Goal: Task Accomplishment & Management: Use online tool/utility

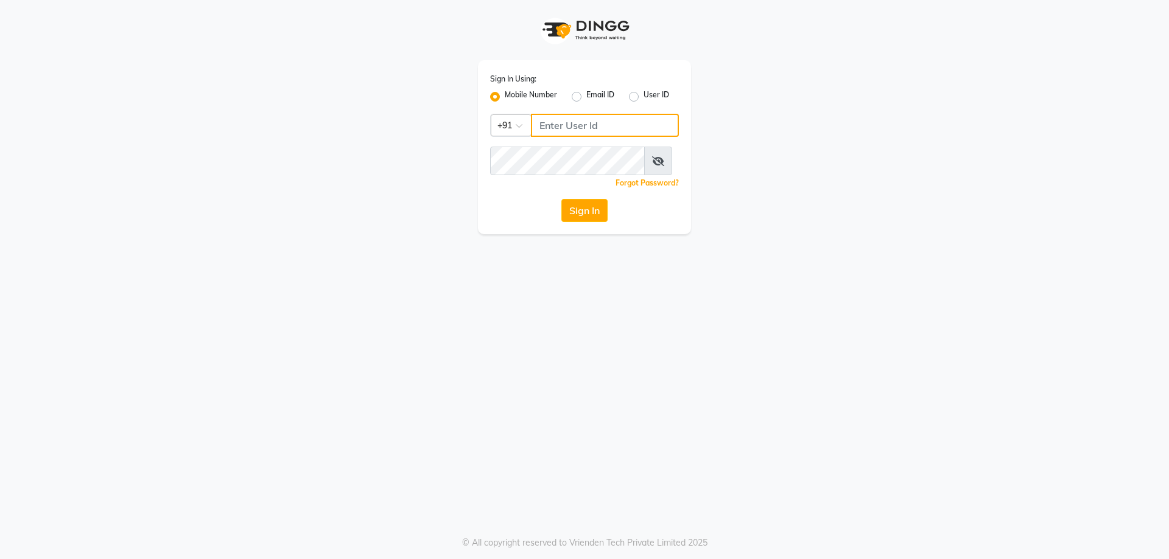
click at [555, 136] on input "Username" at bounding box center [605, 125] width 148 height 23
type input "73789417432"
click at [576, 222] on button "Sign In" at bounding box center [584, 210] width 46 height 23
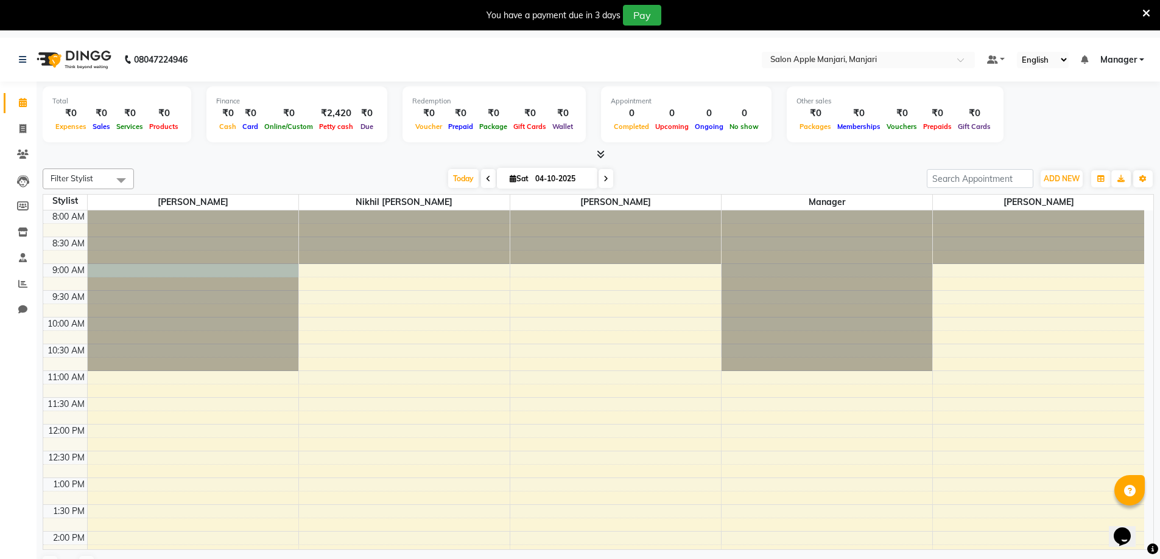
click at [171, 211] on div at bounding box center [193, 211] width 211 height 0
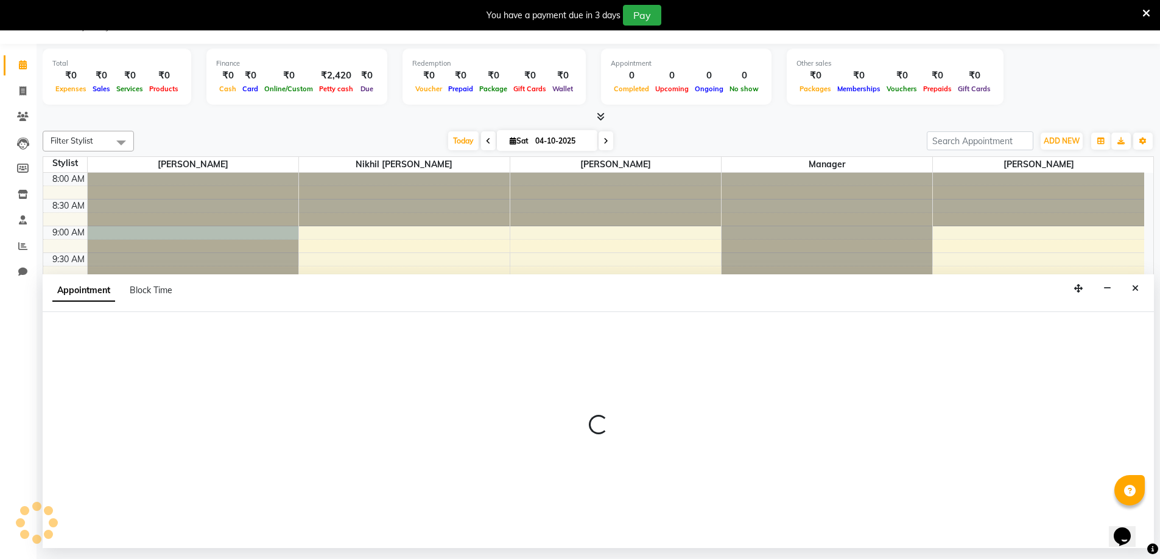
scroll to position [44, 0]
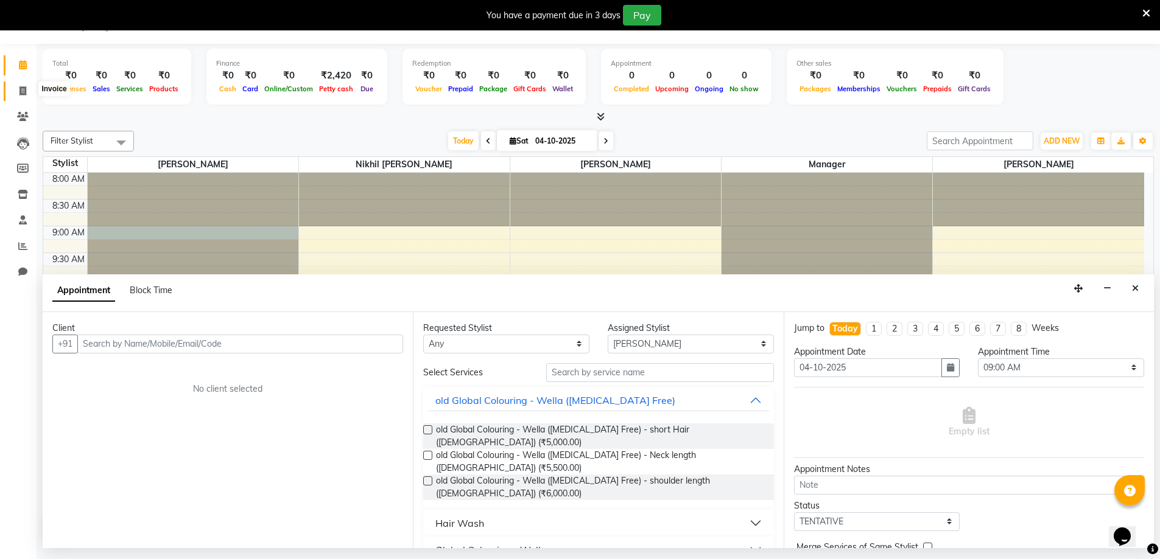
click at [22, 88] on icon at bounding box center [22, 90] width 7 height 9
select select "service"
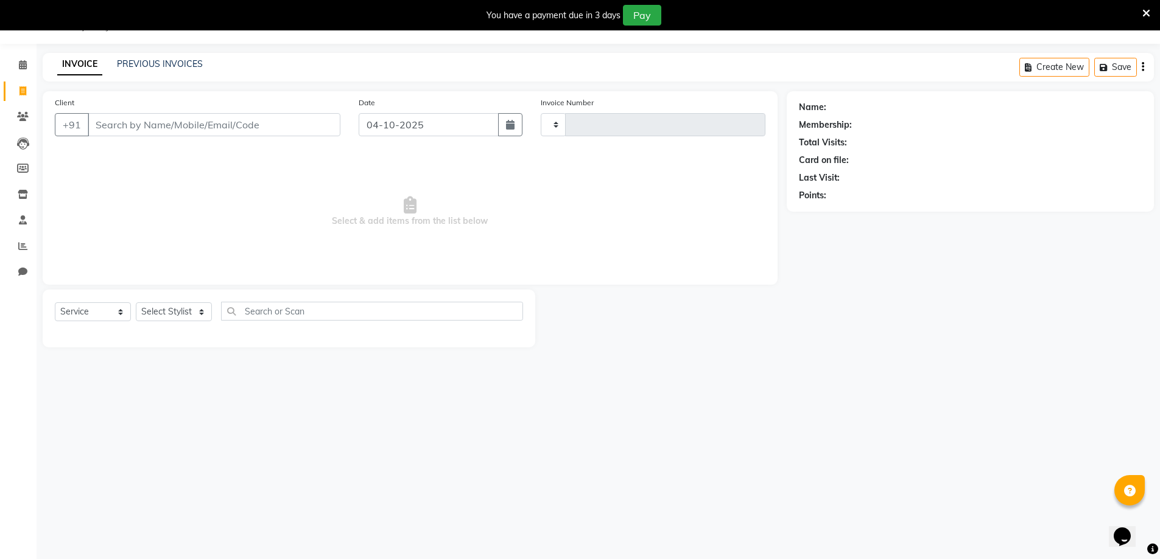
type input "0887"
select select "8088"
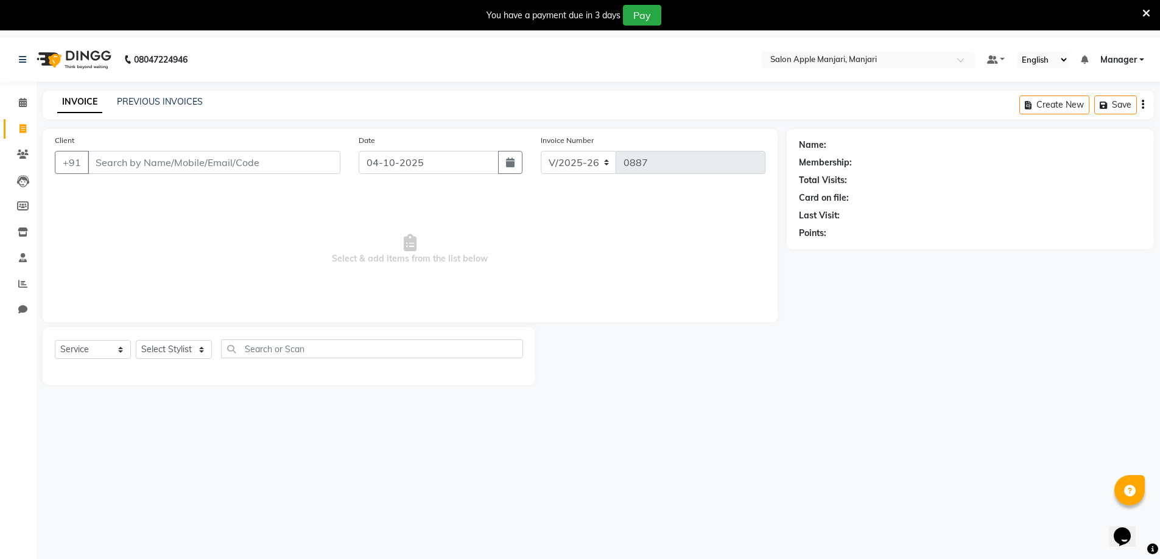
click at [147, 174] on input "Client" at bounding box center [214, 162] width 253 height 23
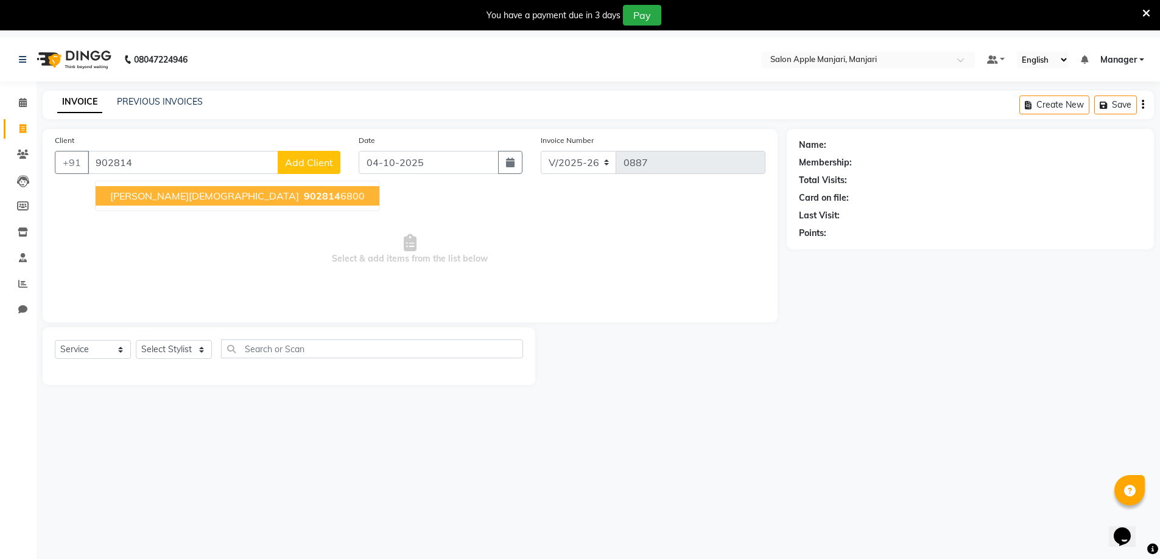
click at [304, 202] on span "902814" at bounding box center [322, 196] width 37 height 12
type input "9028146800"
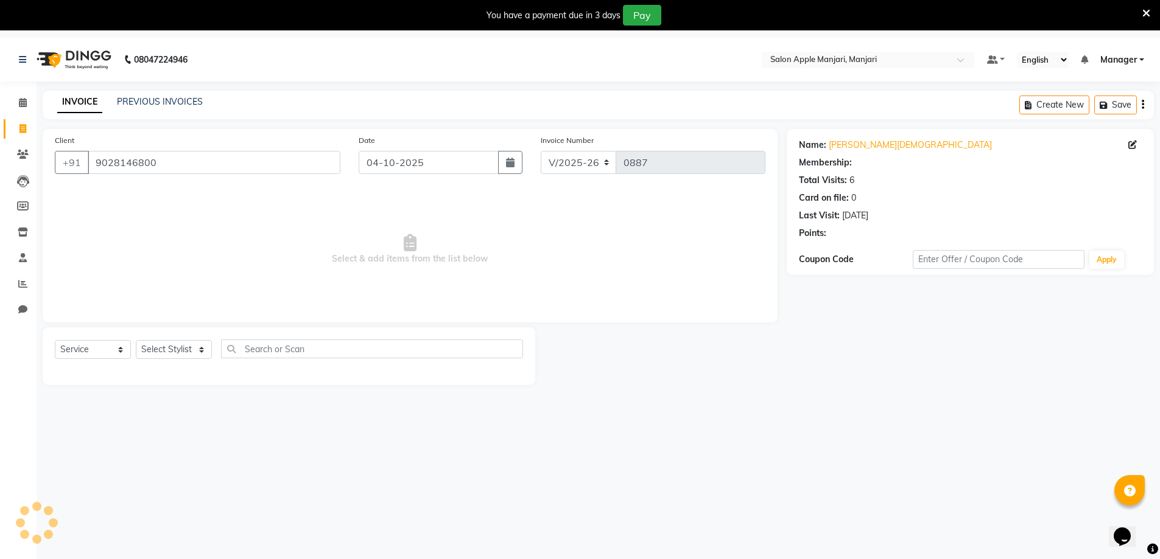
select select "1: Object"
click at [165, 359] on select "Select Stylist [PERSON_NAME] Manager [PERSON_NAME] [PERSON_NAME] [PERSON_NAME] …" at bounding box center [174, 349] width 76 height 19
select select "92041"
click at [140, 359] on select "Select Stylist [PERSON_NAME] Manager [PERSON_NAME] [PERSON_NAME] [PERSON_NAME] …" at bounding box center [174, 349] width 76 height 19
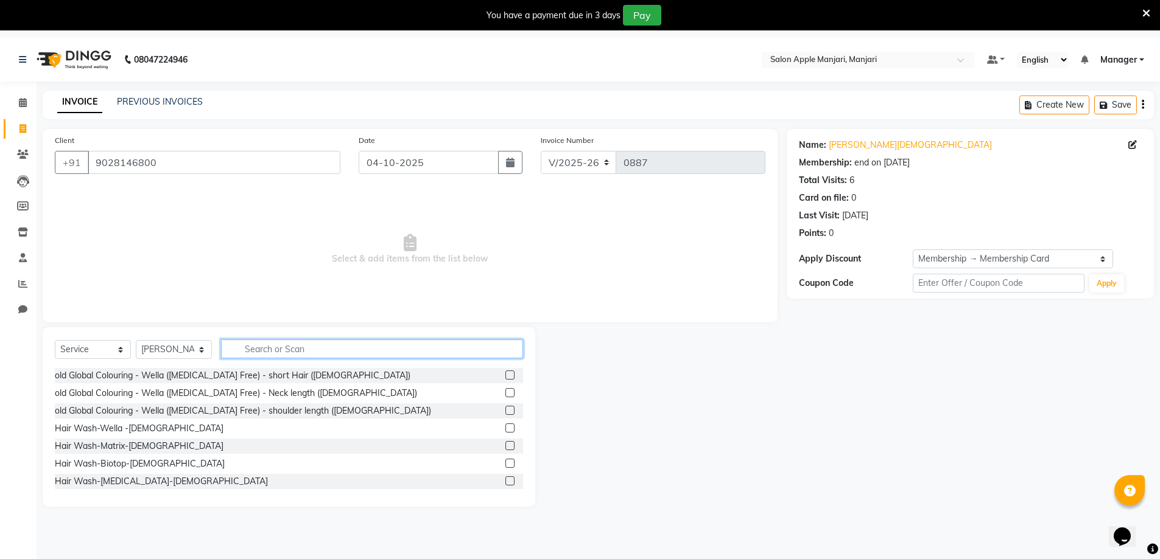
click at [283, 359] on input "text" at bounding box center [372, 349] width 302 height 19
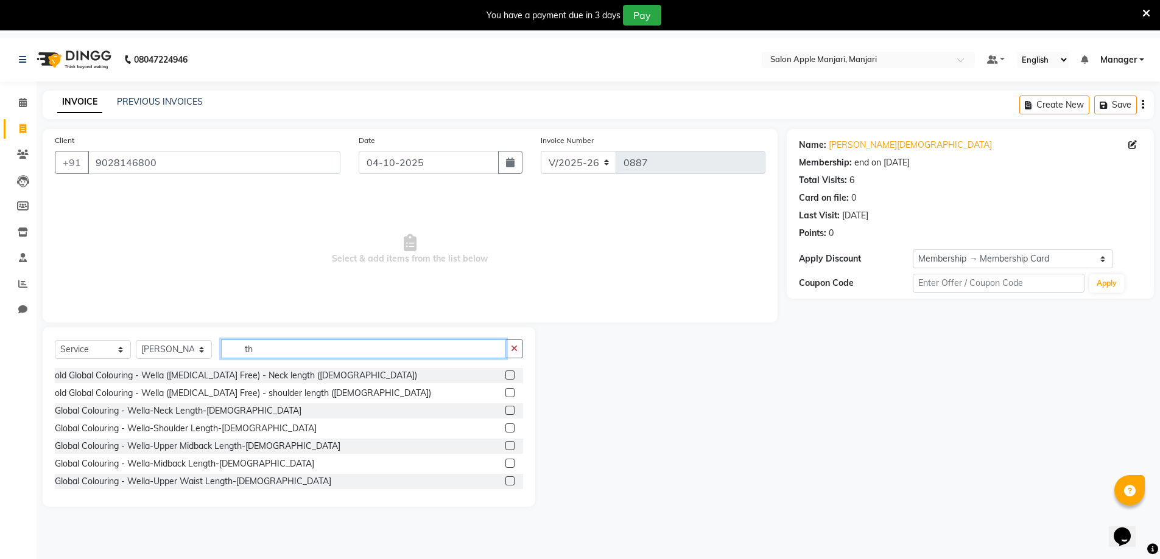
type input "t"
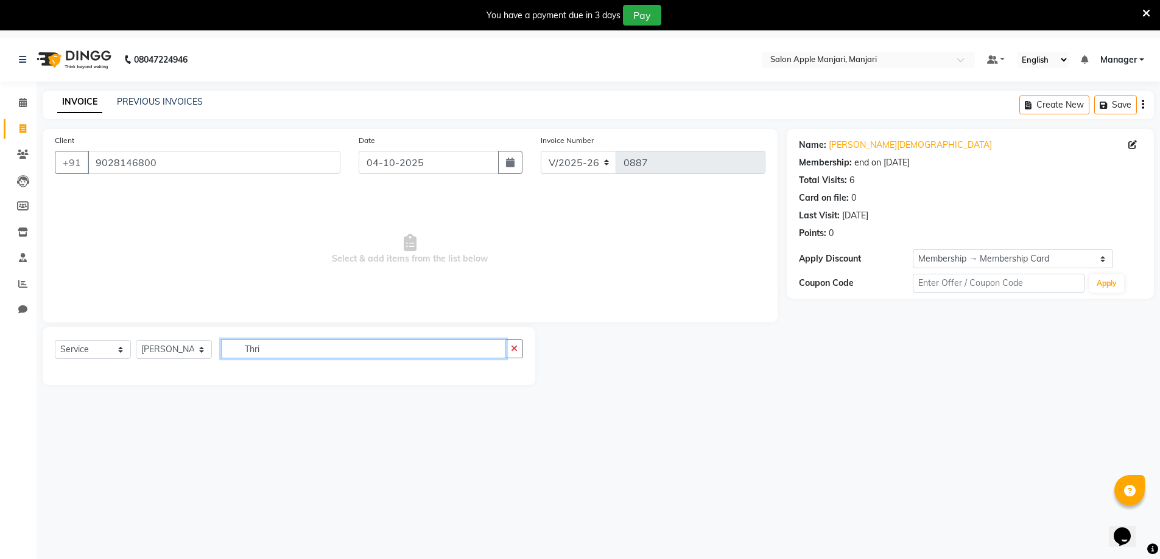
click at [303, 359] on input "Thri" at bounding box center [363, 349] width 285 height 19
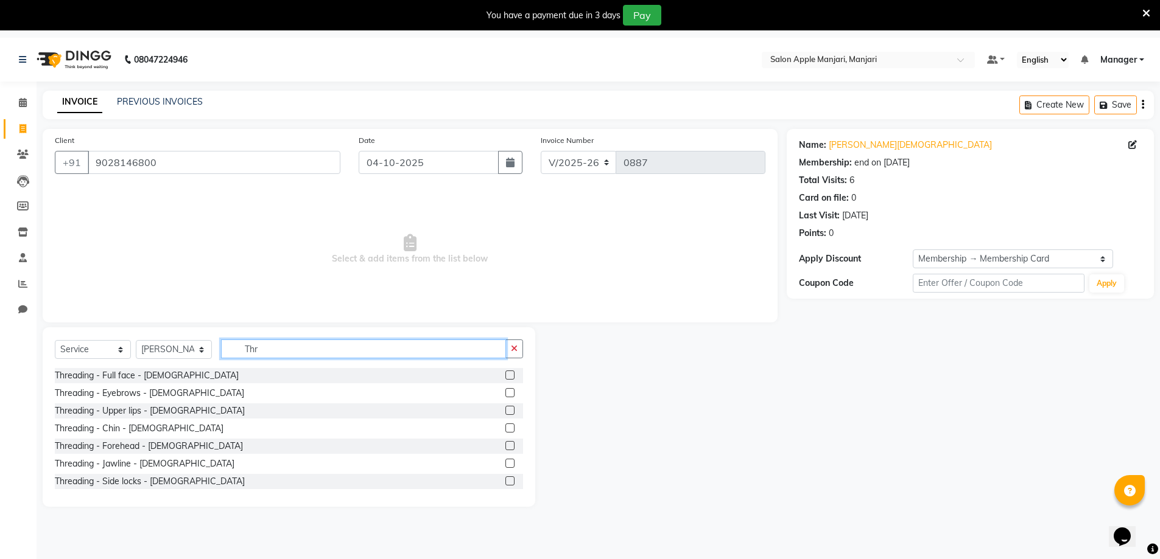
type input "Thr"
click at [505, 398] on label at bounding box center [509, 392] width 9 height 9
click at [505, 398] on input "checkbox" at bounding box center [509, 394] width 8 height 8
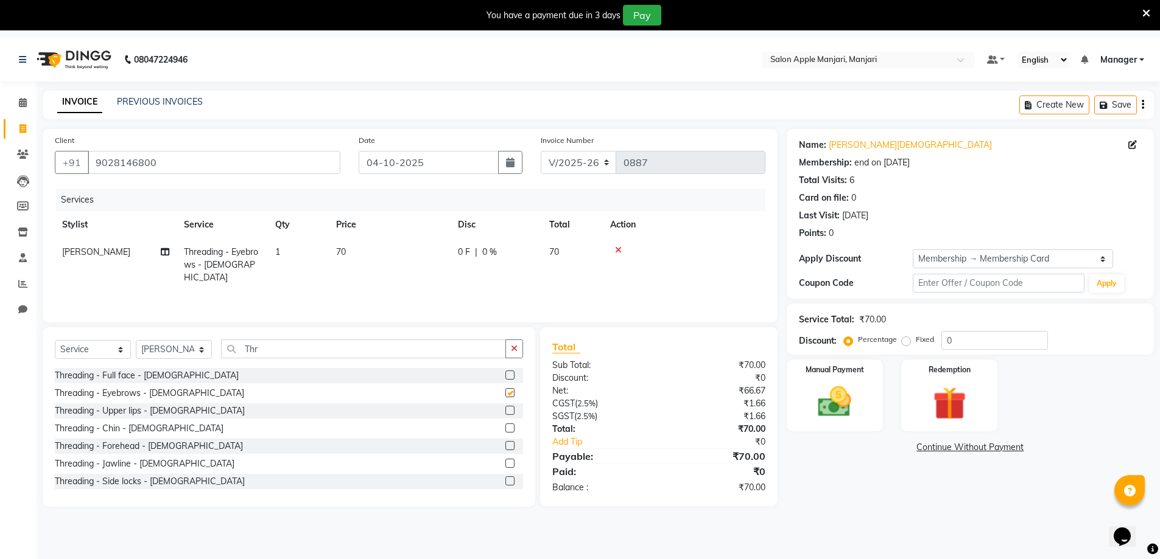
checkbox input "false"
drag, startPoint x: 496, startPoint y: 491, endPoint x: 496, endPoint y: 482, distance: 9.7
click at [505, 450] on label at bounding box center [509, 445] width 9 height 9
click at [505, 450] on input "checkbox" at bounding box center [509, 447] width 8 height 8
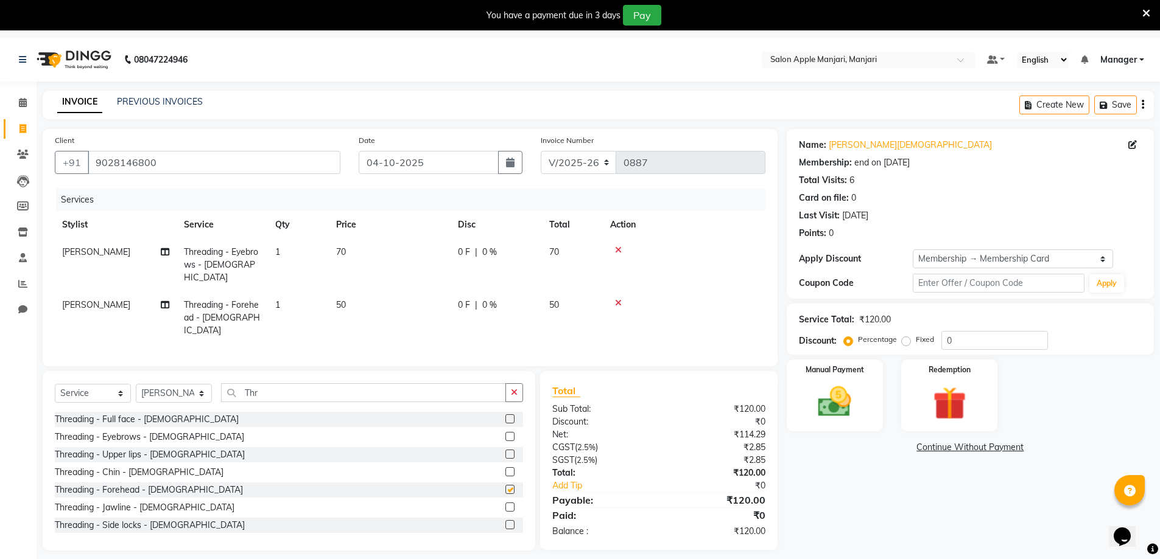
checkbox input "false"
click at [497, 312] on span "0 %" at bounding box center [489, 305] width 15 height 13
select select "92041"
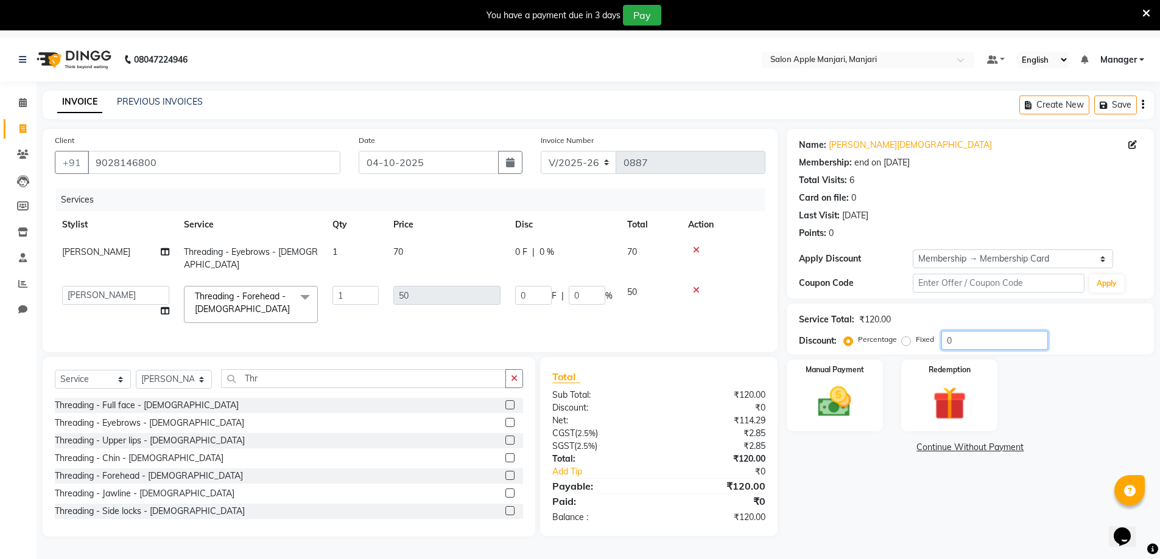
click at [976, 350] on input "0" at bounding box center [994, 340] width 107 height 19
type input "01"
type input "0.5"
type input "1"
type input "010"
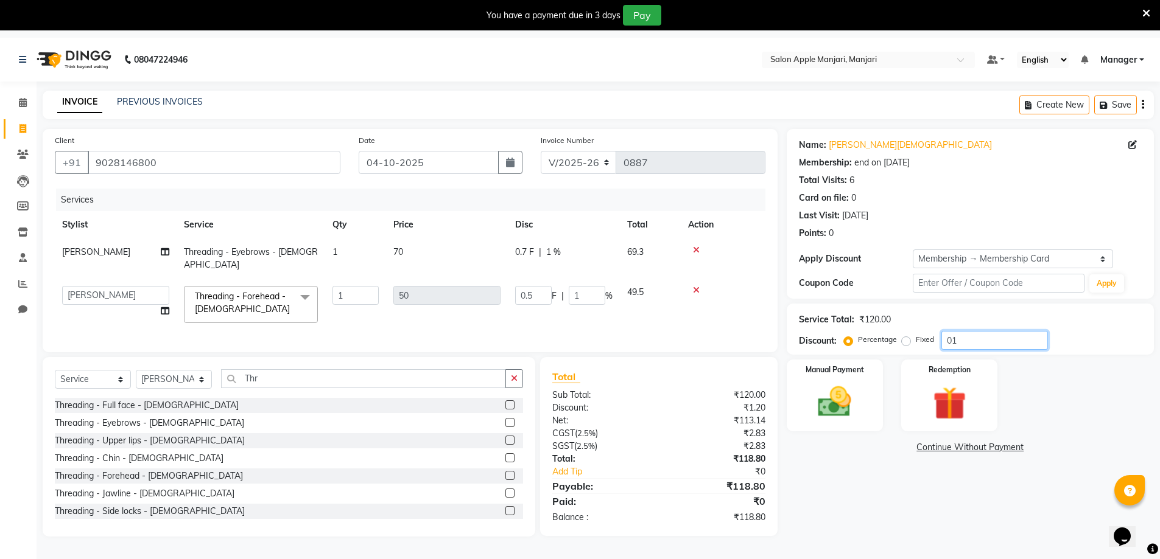
type input "5"
type input "10"
type input "010"
click at [808, 422] on img at bounding box center [835, 402] width 56 height 40
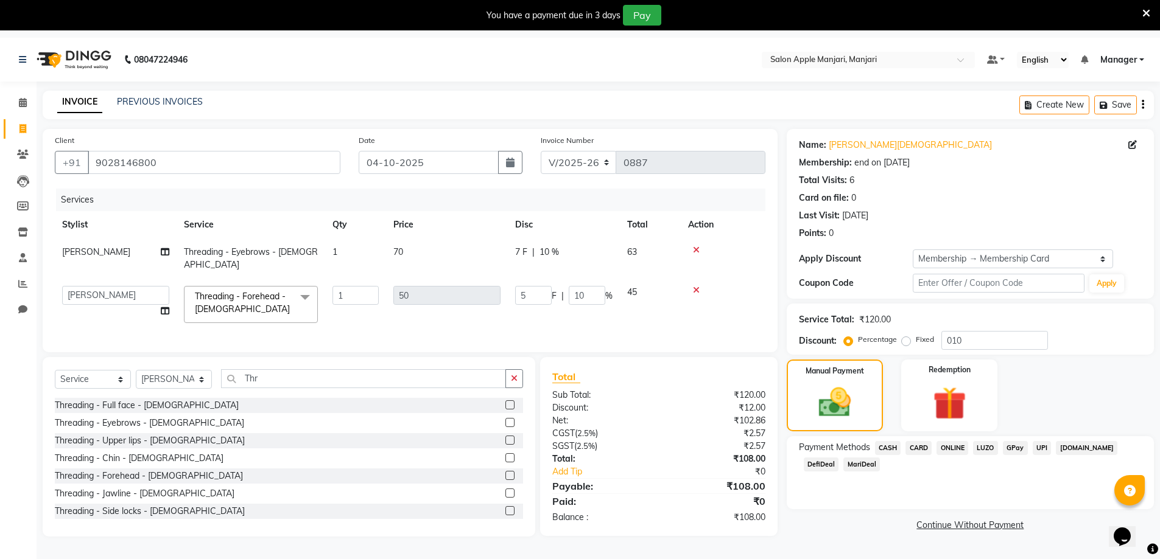
click at [961, 455] on span "ONLINE" at bounding box center [952, 448] width 32 height 14
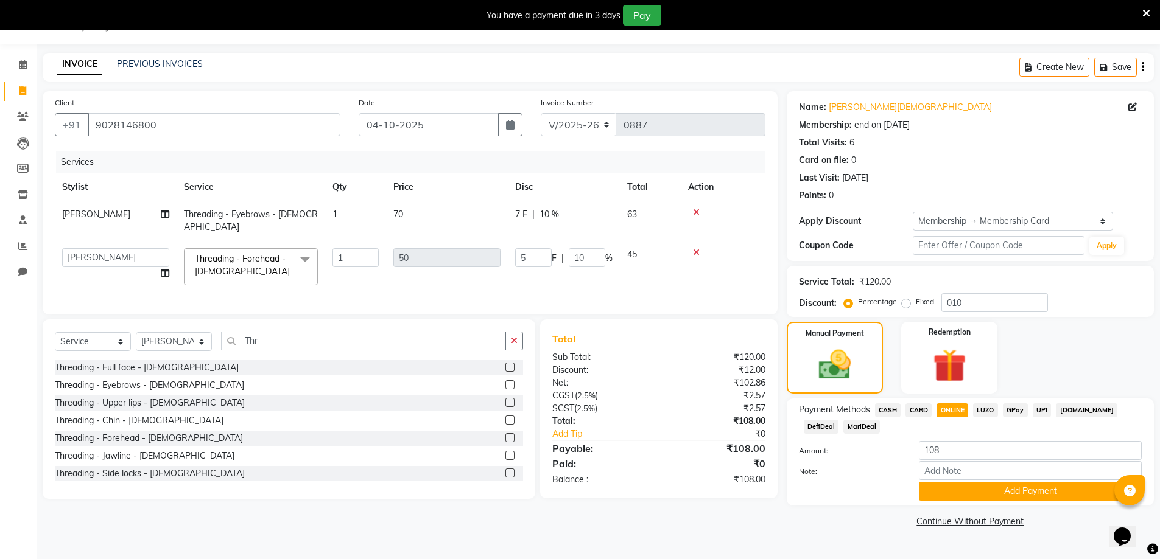
scroll to position [96, 0]
click at [1003, 492] on button "Add Payment" at bounding box center [1030, 491] width 223 height 19
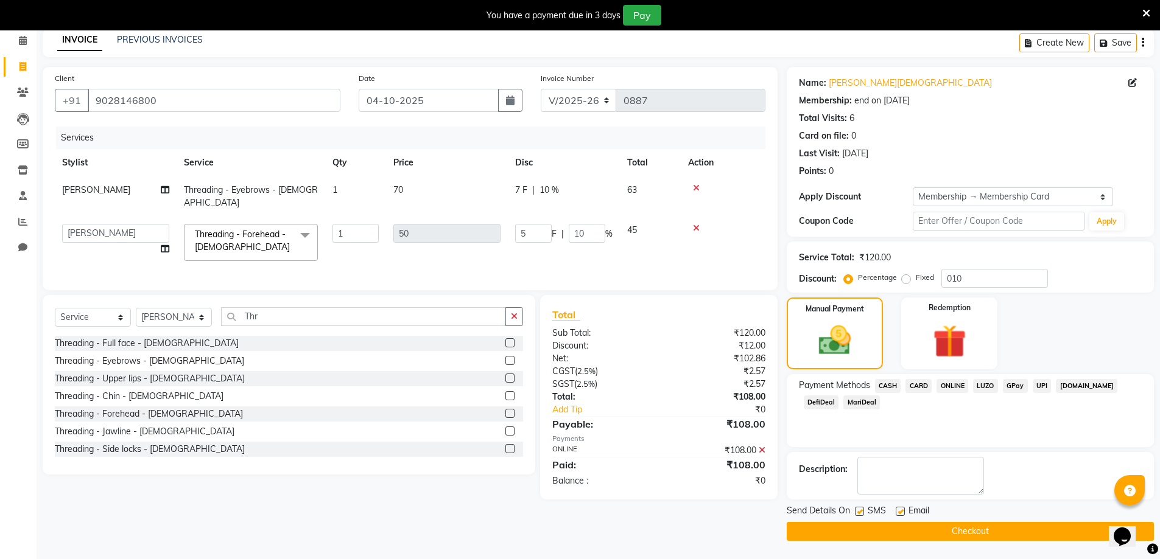
scroll to position [128, 0]
click at [947, 522] on button "Checkout" at bounding box center [970, 531] width 367 height 19
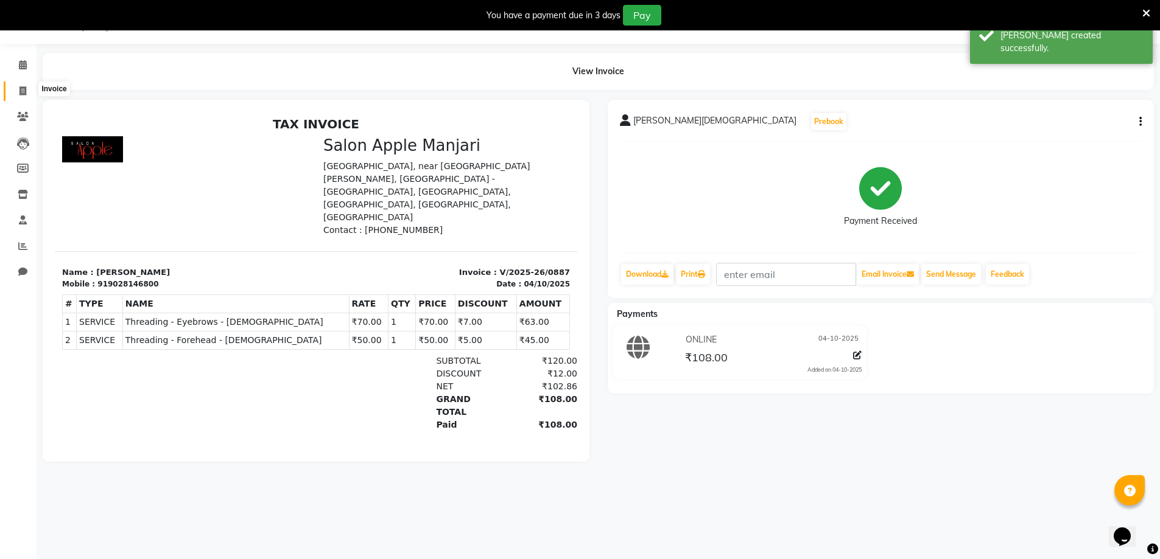
click at [23, 90] on icon at bounding box center [22, 90] width 7 height 9
select select "service"
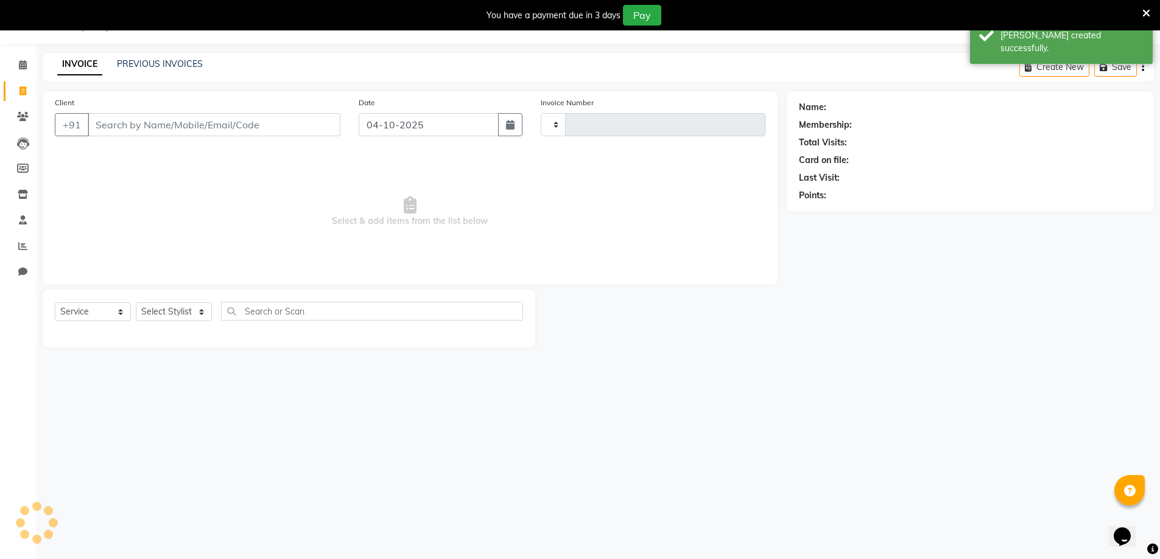
type input "0888"
select select "8088"
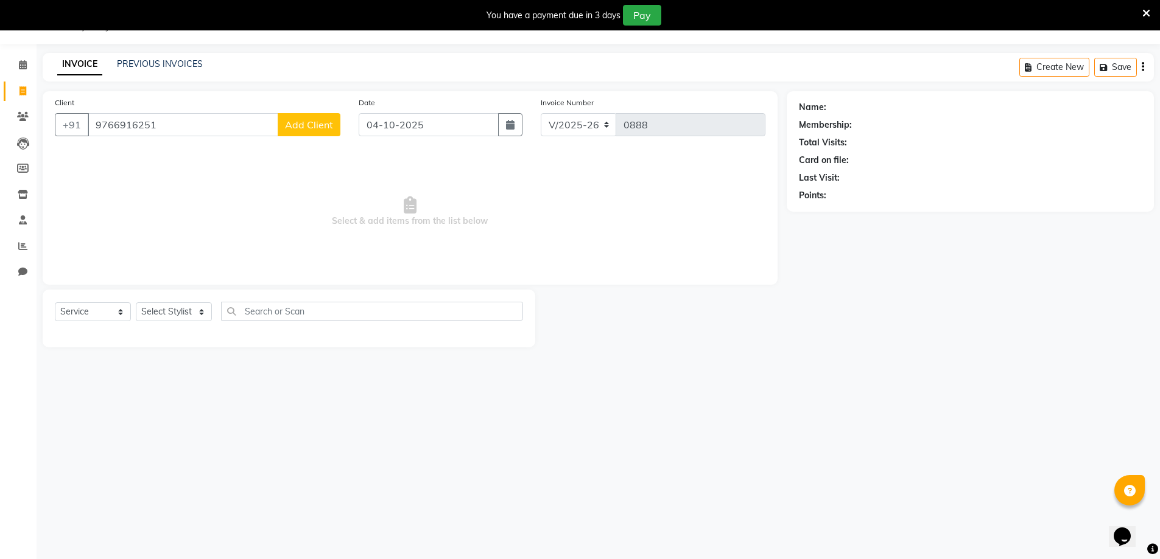
type input "9766916251"
click at [307, 131] on span "Add Client" at bounding box center [309, 125] width 48 height 12
select select "22"
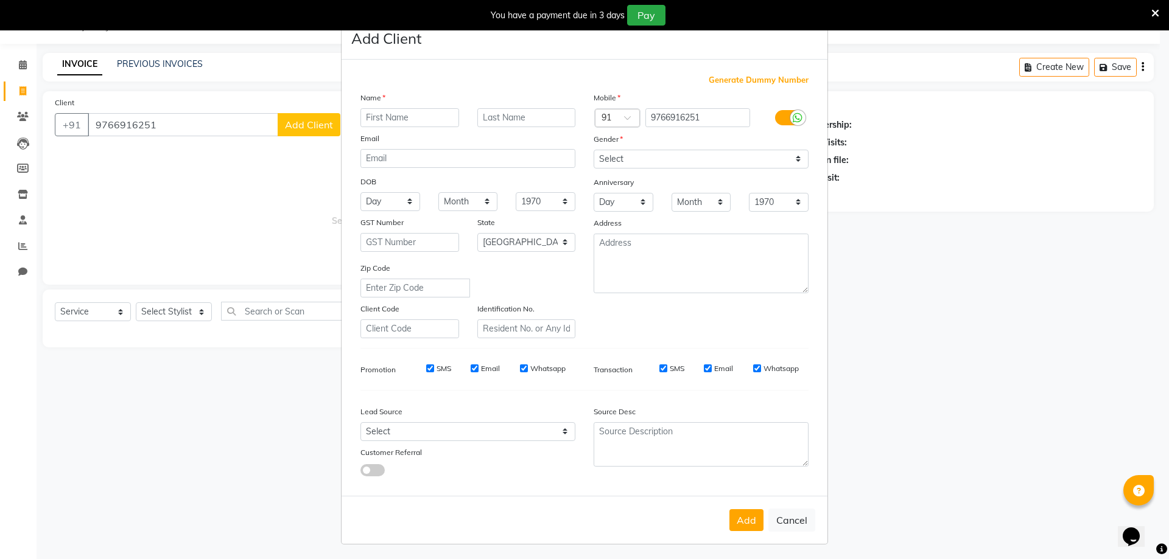
click at [370, 127] on input "text" at bounding box center [409, 117] width 99 height 19
type input "[PERSON_NAME]"
click at [489, 127] on input "text" at bounding box center [526, 117] width 99 height 19
type input "sahasrabhojanee"
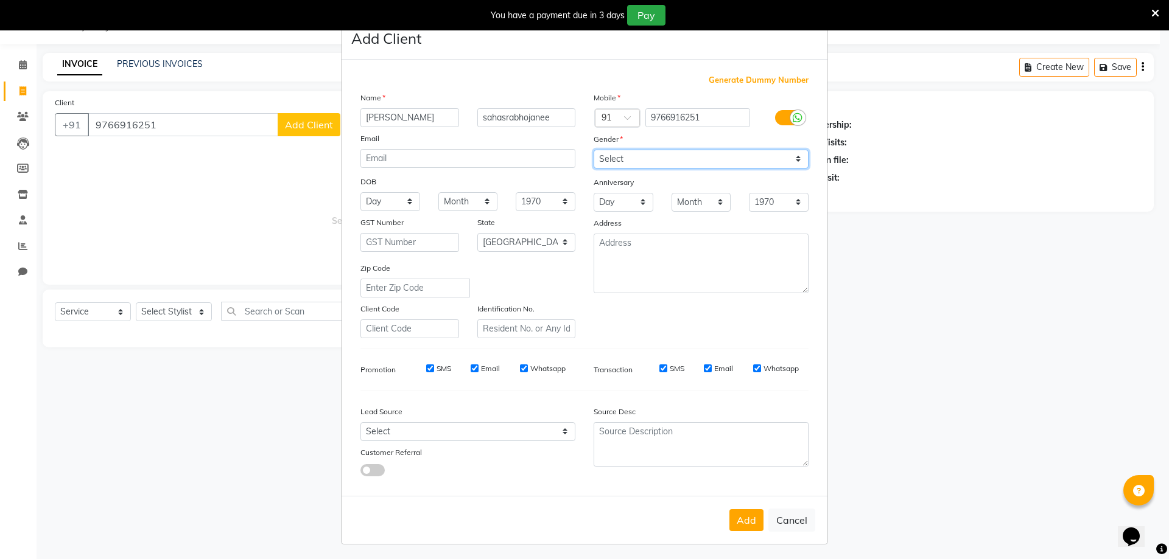
scroll to position [0, 0]
click at [616, 169] on select "Select [DEMOGRAPHIC_DATA] [DEMOGRAPHIC_DATA] Other Prefer Not To Say" at bounding box center [701, 159] width 215 height 19
select select "[DEMOGRAPHIC_DATA]"
click at [594, 169] on select "Select [DEMOGRAPHIC_DATA] [DEMOGRAPHIC_DATA] Other Prefer Not To Say" at bounding box center [701, 159] width 215 height 19
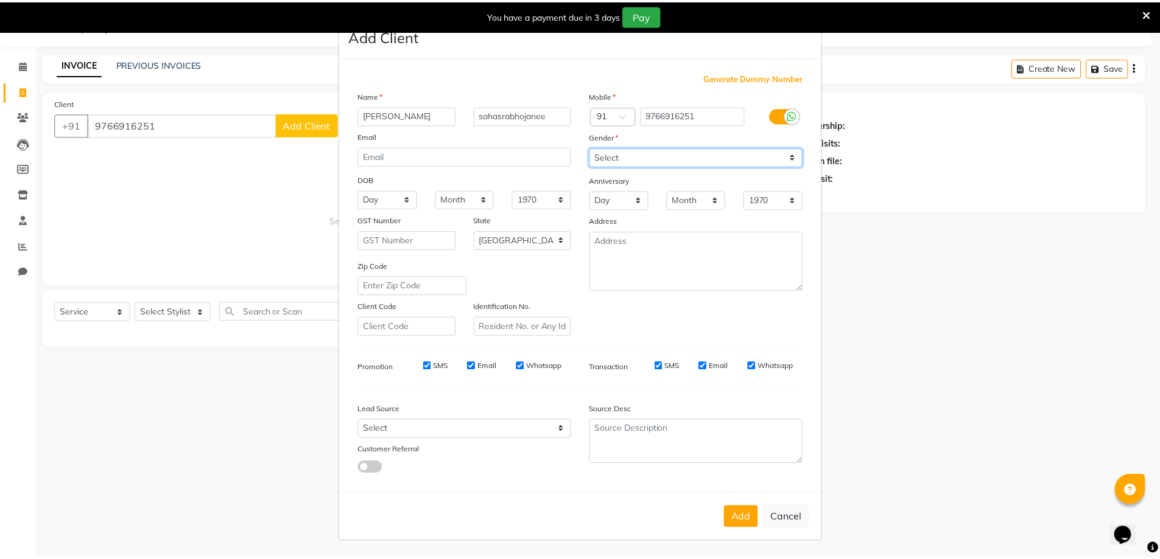
scroll to position [110, 0]
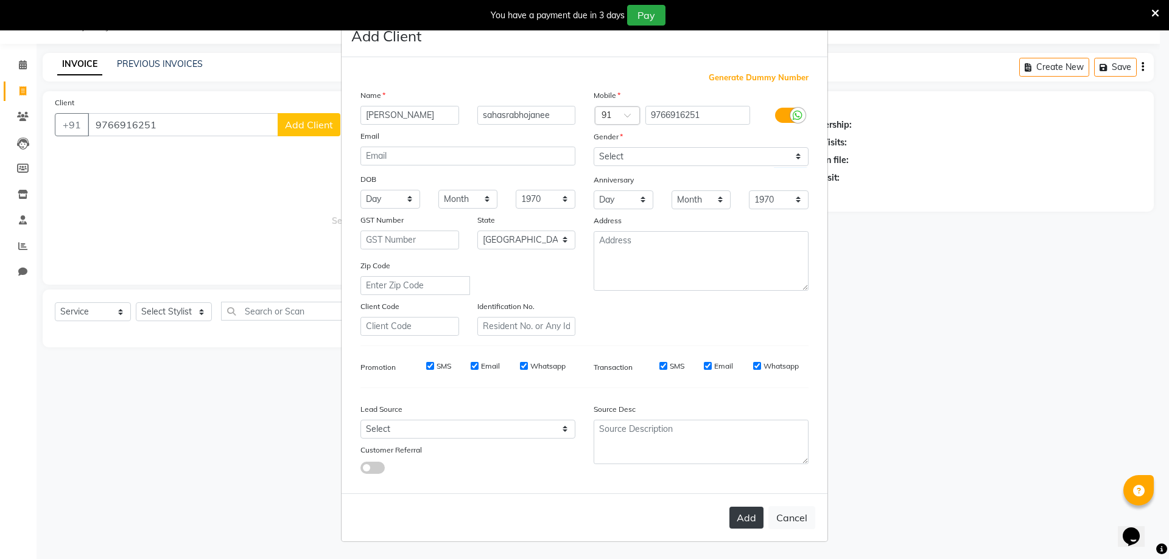
click at [729, 507] on button "Add" at bounding box center [746, 518] width 34 height 22
select select
select select "null"
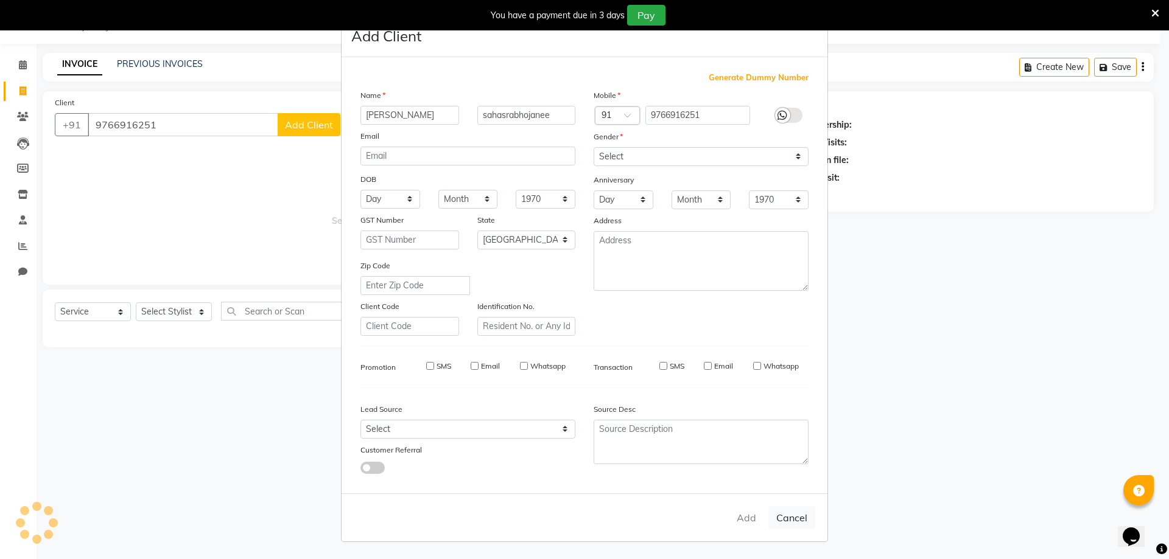
select select
checkbox input "false"
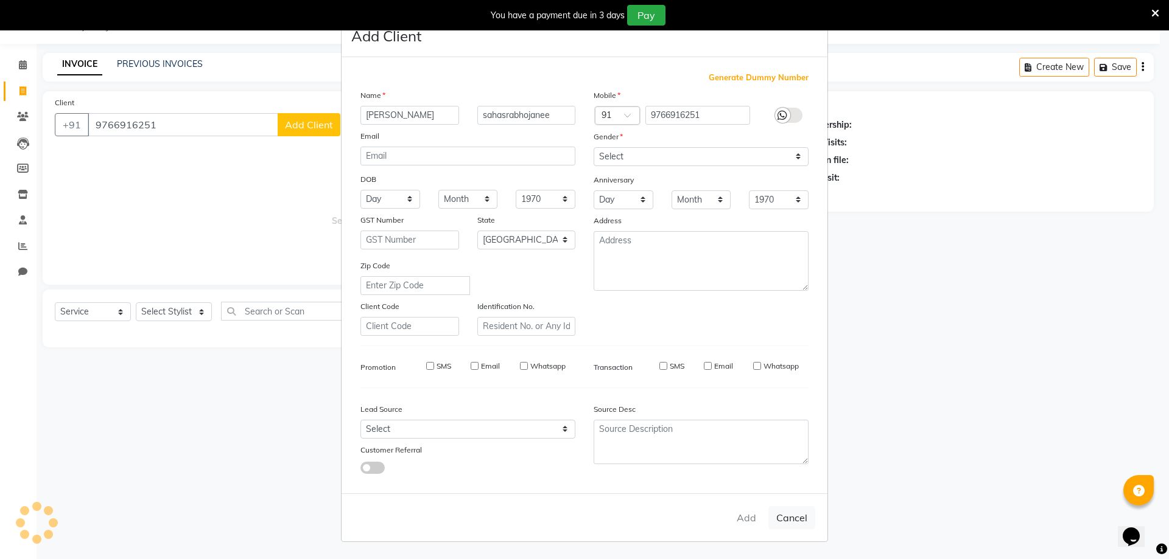
checkbox input "false"
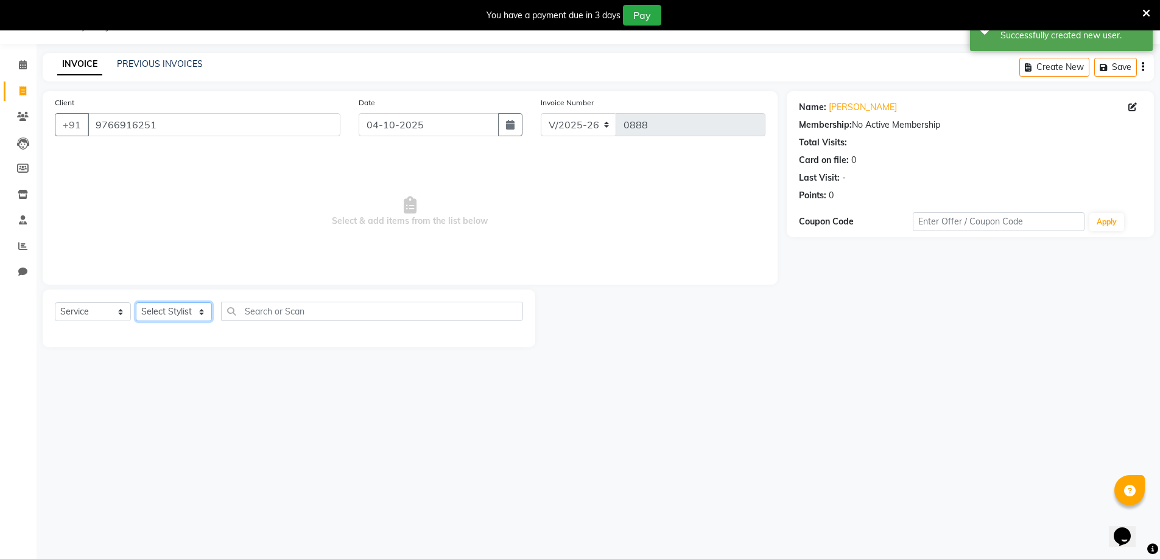
click at [188, 321] on select "Select Stylist [PERSON_NAME] Manager [PERSON_NAME] [PERSON_NAME] [PERSON_NAME] …" at bounding box center [174, 312] width 76 height 19
select select "88882"
click at [140, 321] on select "Select Stylist [PERSON_NAME] Manager [PERSON_NAME] [PERSON_NAME] [PERSON_NAME] …" at bounding box center [174, 312] width 76 height 19
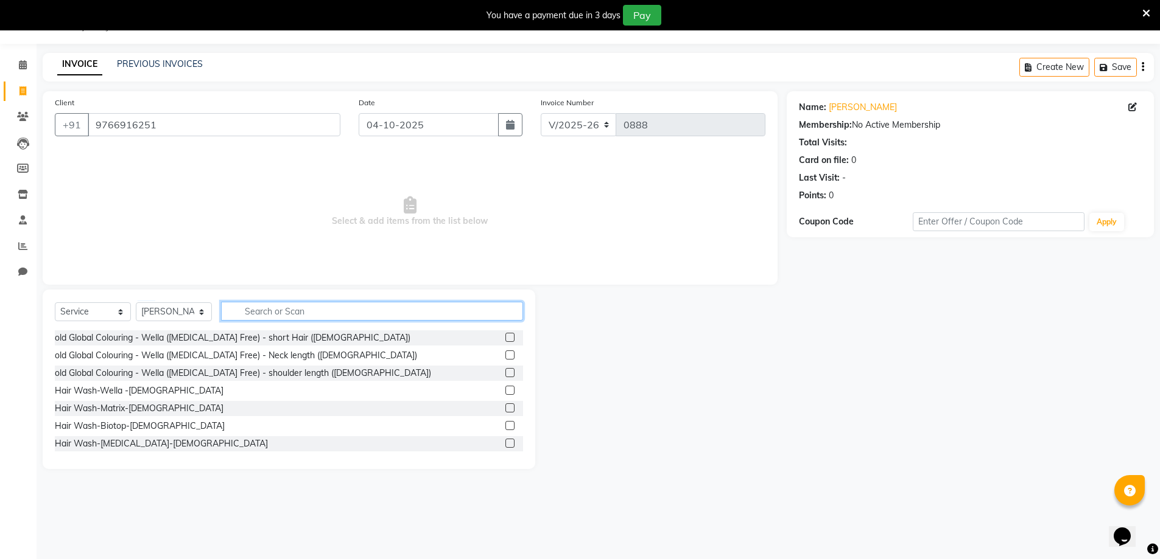
click at [285, 321] on input "text" at bounding box center [372, 311] width 302 height 19
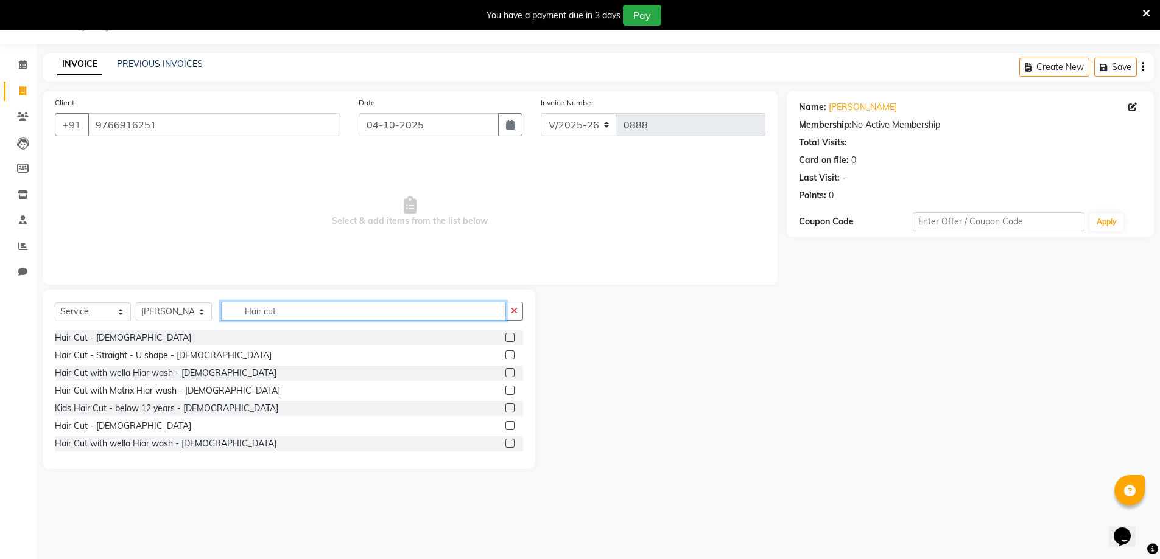
type input "Hair cut"
click at [505, 430] on label at bounding box center [509, 425] width 9 height 9
click at [505, 430] on input "checkbox" at bounding box center [509, 426] width 8 height 8
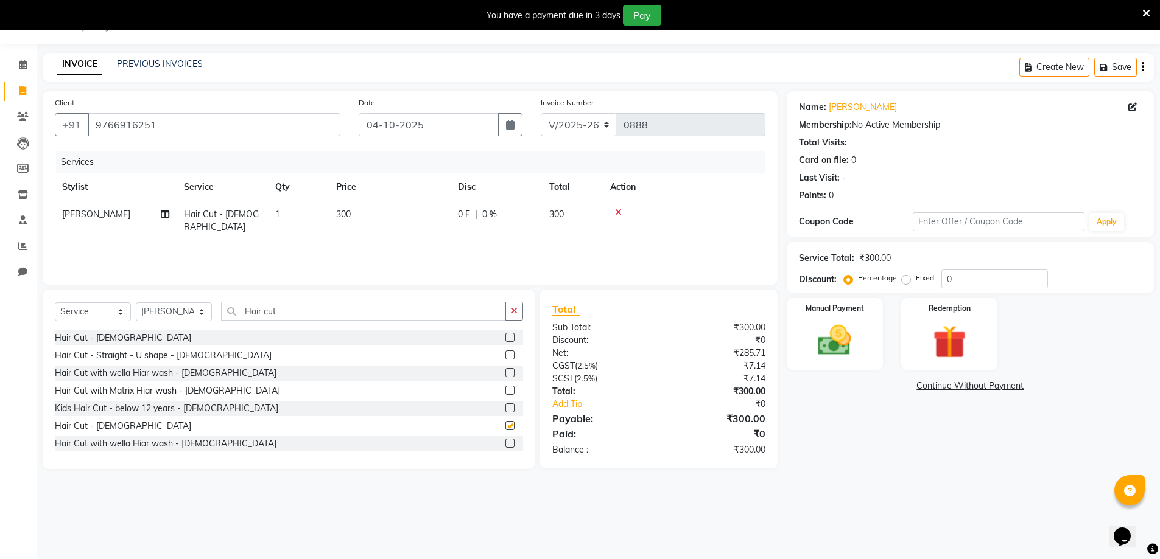
checkbox input "false"
click at [803, 362] on div "Manual Payment" at bounding box center [834, 334] width 100 height 75
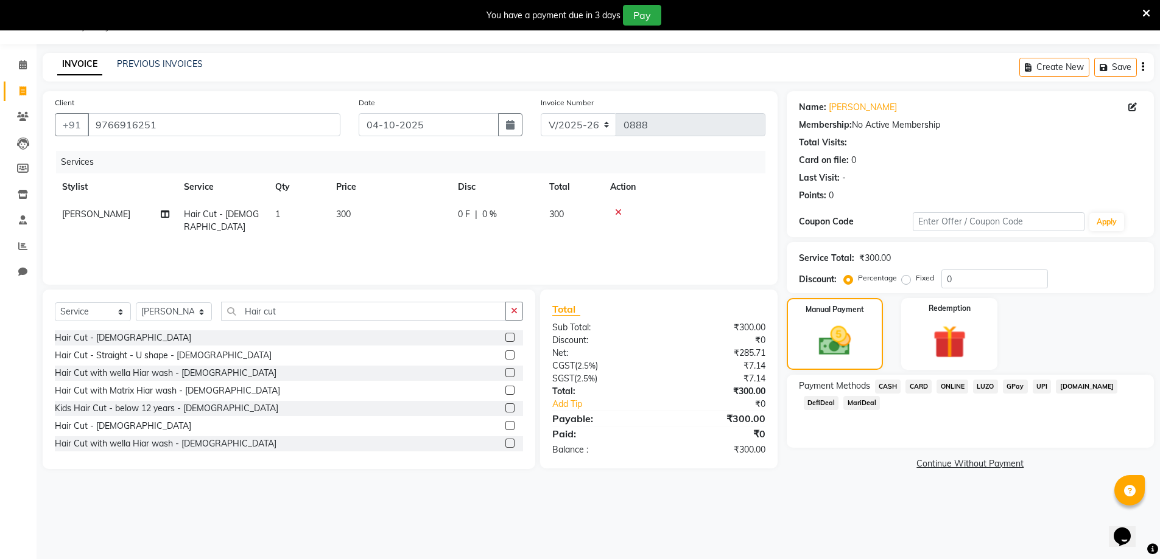
click at [964, 394] on span "ONLINE" at bounding box center [952, 387] width 32 height 14
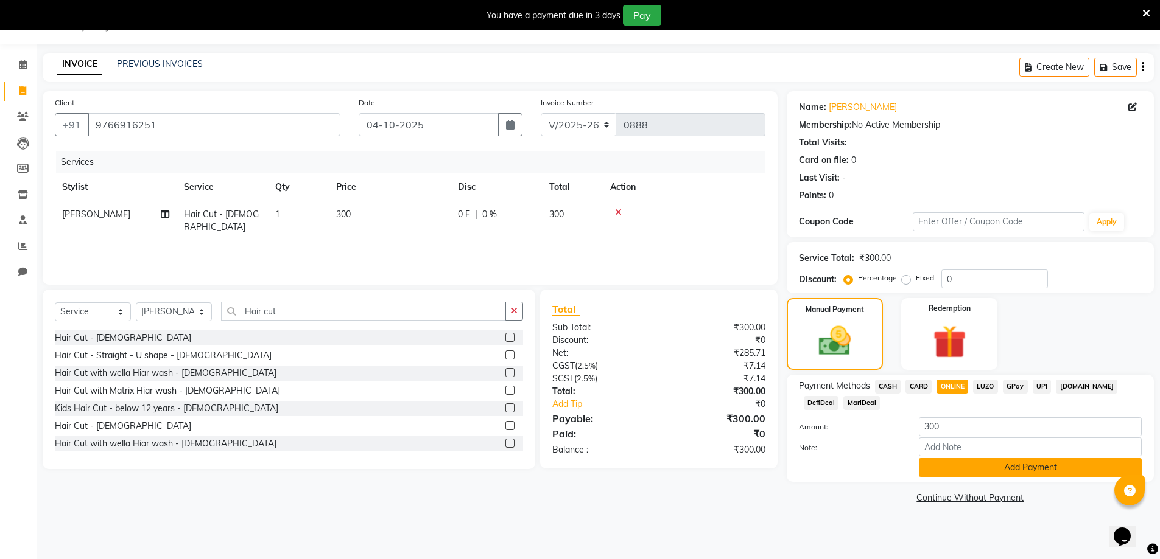
click at [986, 477] on button "Add Payment" at bounding box center [1030, 467] width 223 height 19
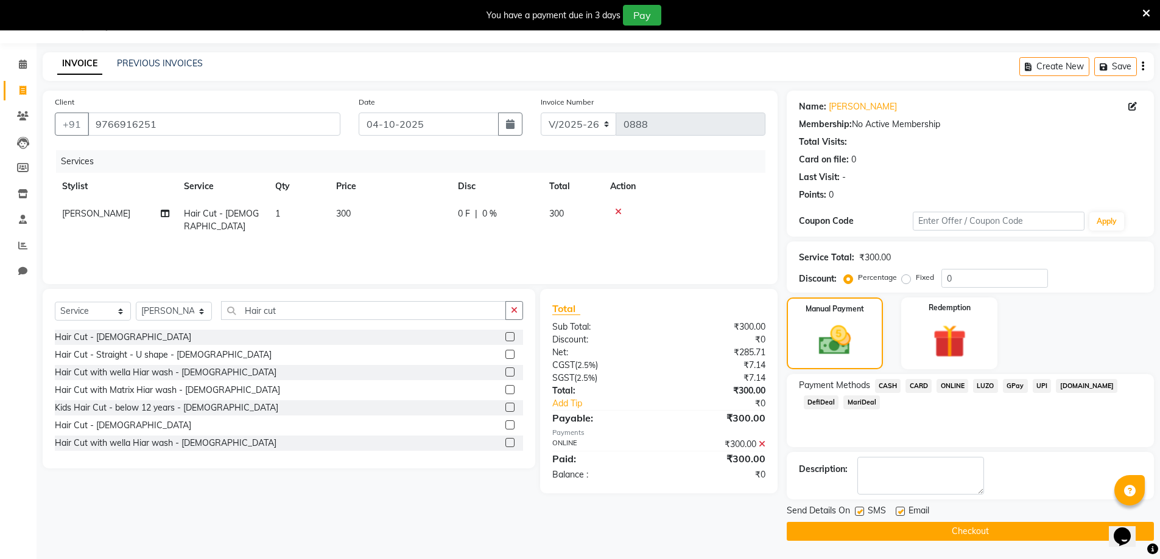
scroll to position [99, 0]
drag, startPoint x: 944, startPoint y: 527, endPoint x: 934, endPoint y: 525, distance: 10.5
click at [939, 530] on button "Checkout" at bounding box center [970, 531] width 367 height 19
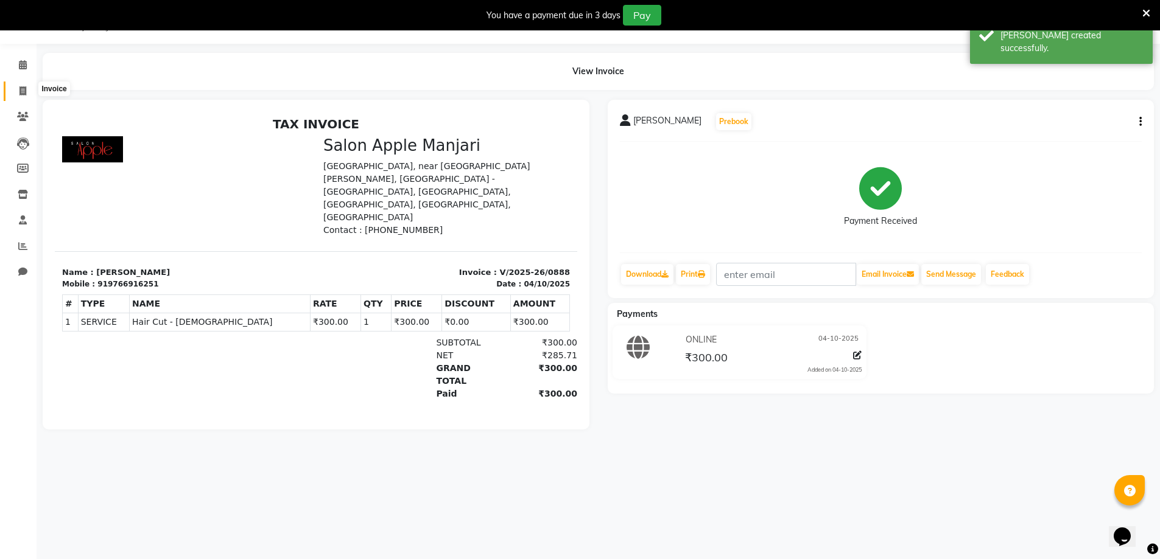
click at [20, 90] on icon at bounding box center [22, 90] width 7 height 9
select select "8088"
select select "service"
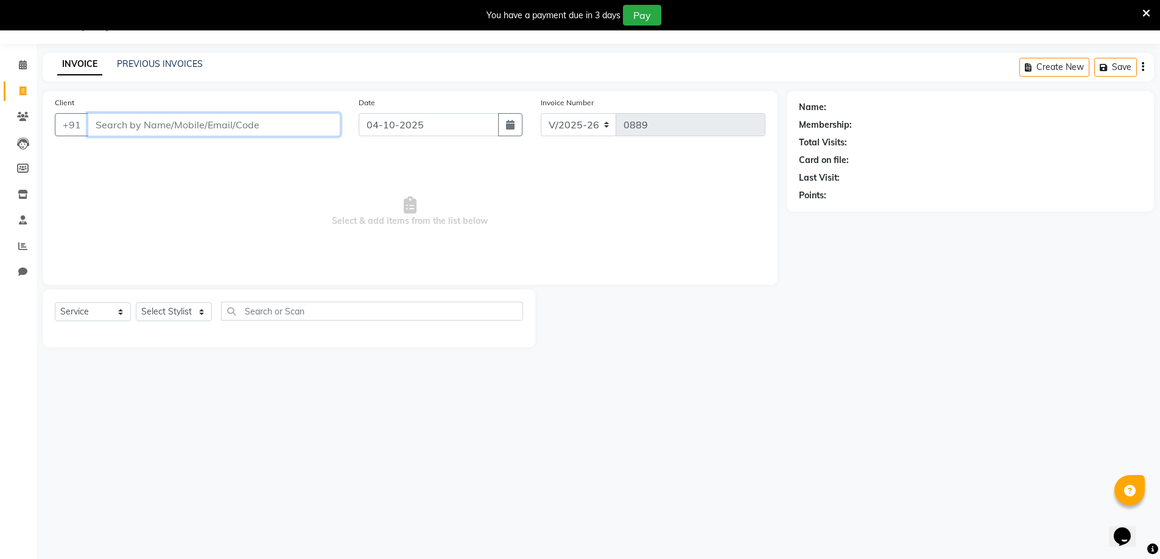
click at [226, 136] on input "Client" at bounding box center [214, 124] width 253 height 23
click at [157, 60] on div "INVOICE PREVIOUS INVOICES Create New Save" at bounding box center [598, 67] width 1111 height 29
click at [157, 64] on link "PREVIOUS INVOICES" at bounding box center [160, 63] width 86 height 11
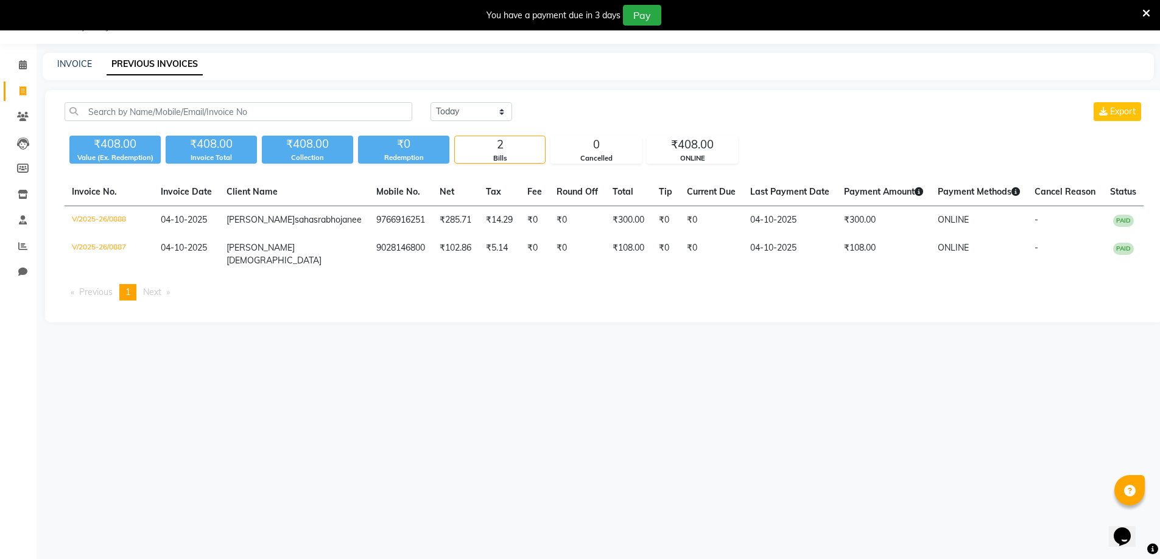
click at [86, 61] on div "INVOICE PREVIOUS INVOICES" at bounding box center [598, 66] width 1111 height 27
click at [64, 65] on link "INVOICE" at bounding box center [74, 63] width 35 height 11
select select "service"
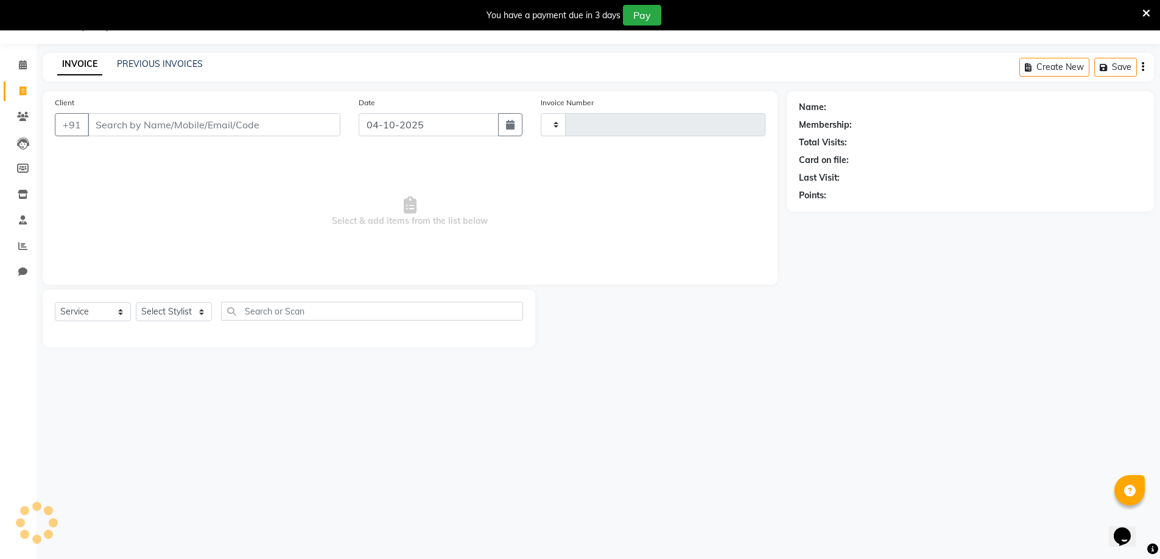
type input "0889"
select select "8088"
click at [180, 136] on input "Client" at bounding box center [214, 124] width 253 height 23
type input "9326093946"
click at [314, 131] on span "Add Client" at bounding box center [309, 125] width 48 height 12
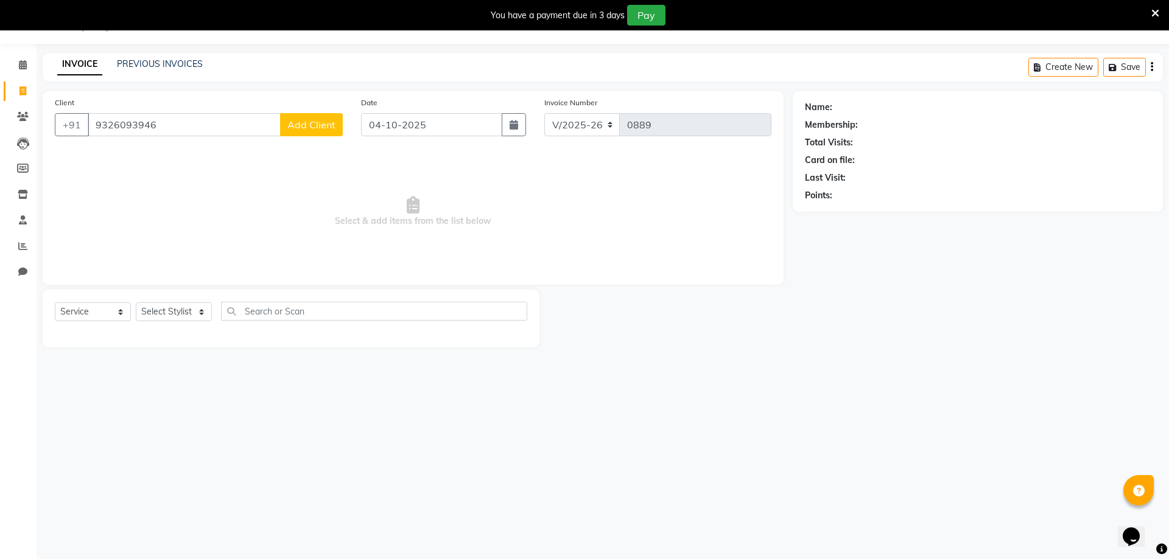
select select "22"
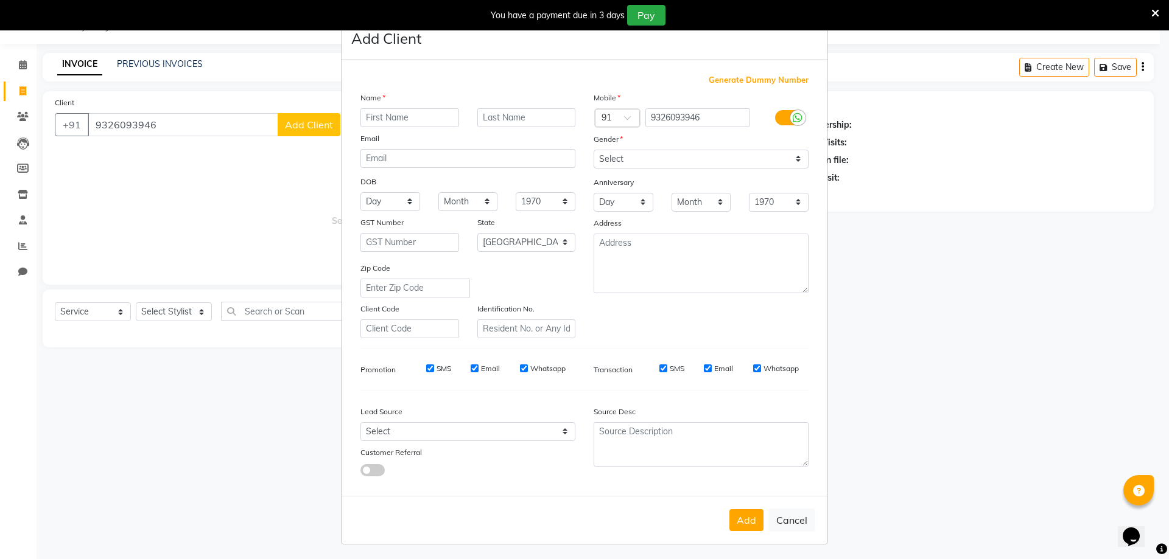
click at [381, 127] on input "text" at bounding box center [409, 117] width 99 height 19
click at [430, 127] on input "sanket" at bounding box center [409, 117] width 99 height 19
type input "s"
type input "[PERSON_NAME]"
click at [480, 127] on input "text" at bounding box center [526, 117] width 99 height 19
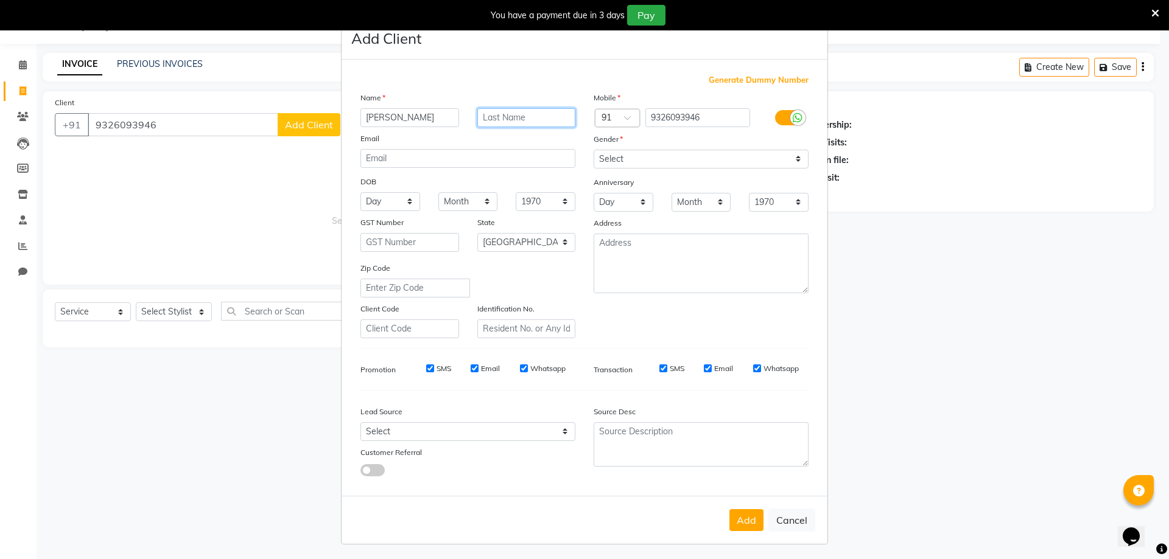
type input "P"
type input "Patil"
click at [737, 169] on select "Select [DEMOGRAPHIC_DATA] [DEMOGRAPHIC_DATA] Other Prefer Not To Say" at bounding box center [701, 159] width 215 height 19
select select "[DEMOGRAPHIC_DATA]"
click at [594, 169] on select "Select [DEMOGRAPHIC_DATA] [DEMOGRAPHIC_DATA] Other Prefer Not To Say" at bounding box center [701, 159] width 215 height 19
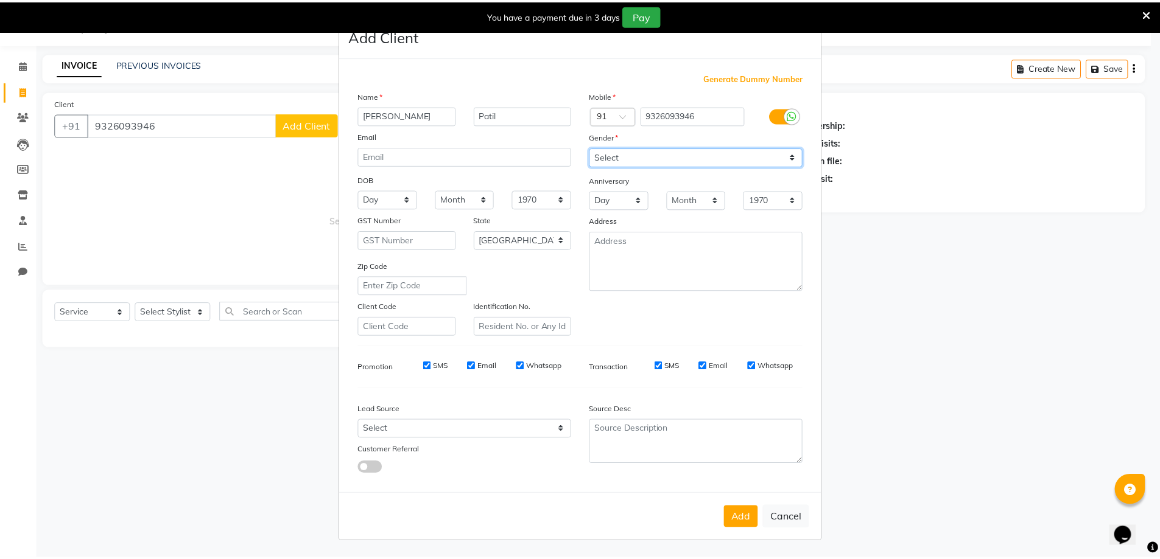
scroll to position [110, 0]
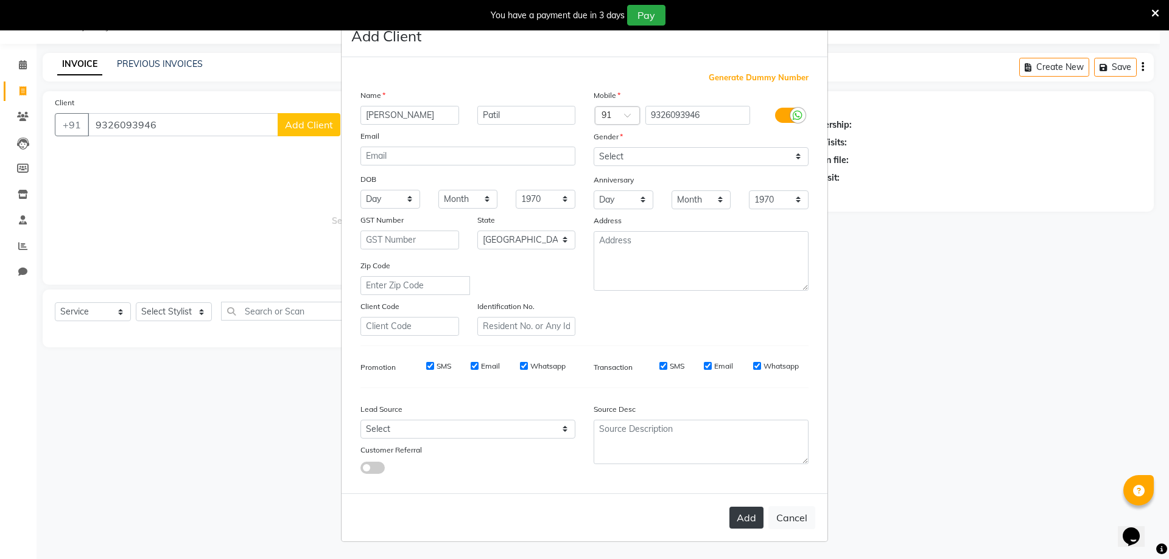
click at [734, 508] on button "Add" at bounding box center [746, 518] width 34 height 22
select select
select select "null"
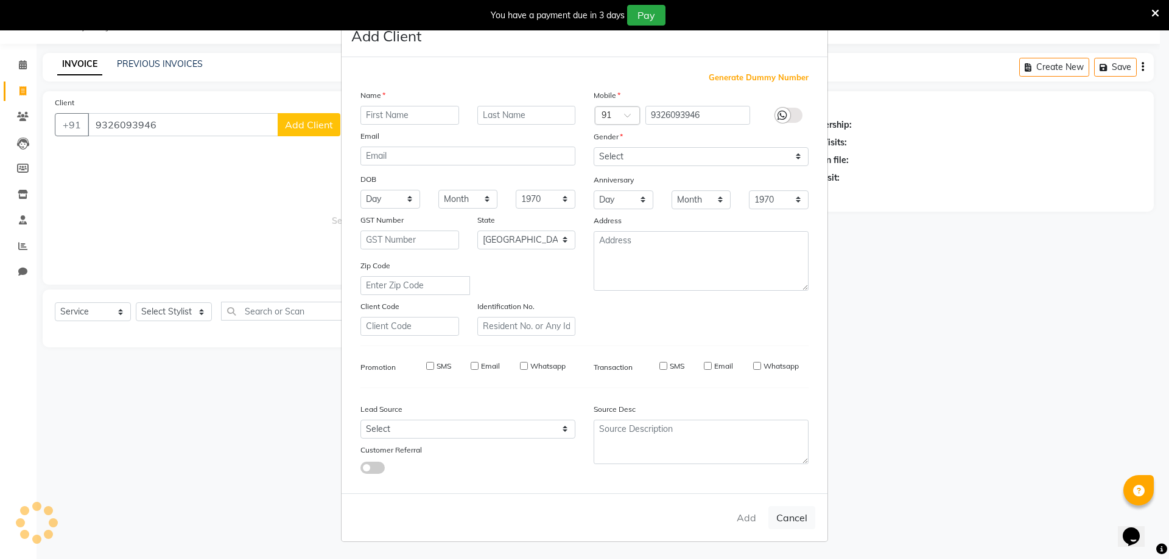
select select
checkbox input "false"
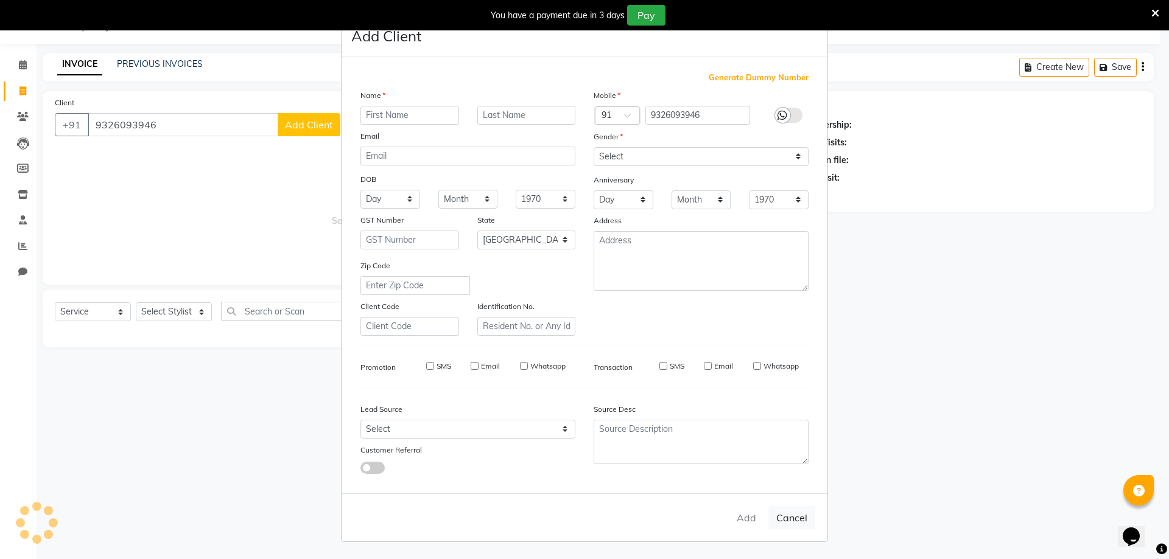
checkbox input "false"
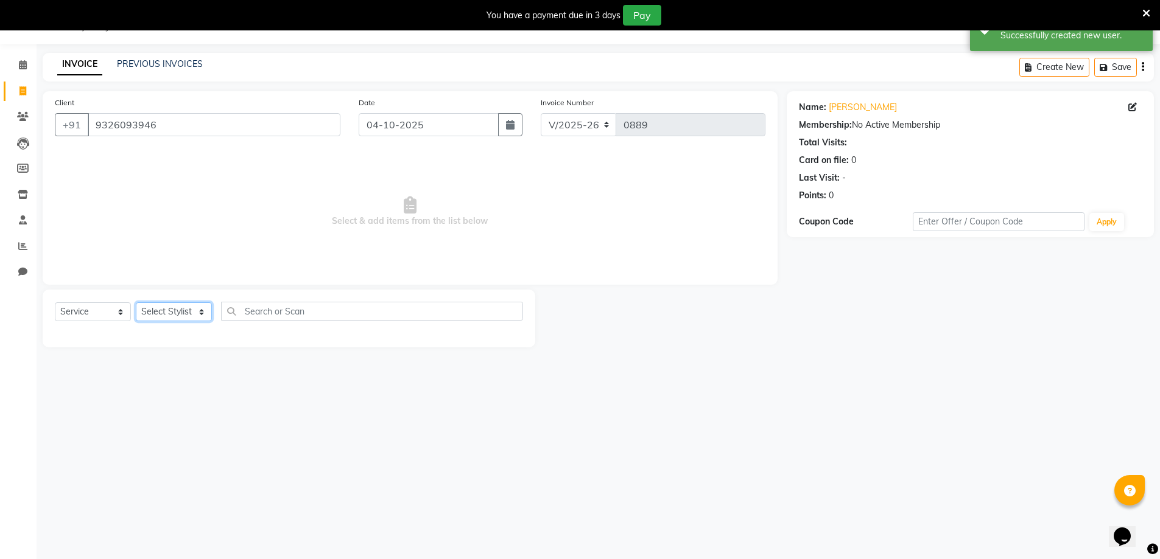
drag, startPoint x: 211, startPoint y: 346, endPoint x: 211, endPoint y: 436, distance: 90.1
click at [211, 436] on div "08047224946 Select Location × Salon Apple Manjari, Manjari Default Panel My Pan…" at bounding box center [580, 279] width 1160 height 559
select select "88882"
click at [140, 321] on select "Select Stylist [PERSON_NAME] Manager [PERSON_NAME] [PERSON_NAME] [PERSON_NAME] …" at bounding box center [174, 312] width 76 height 19
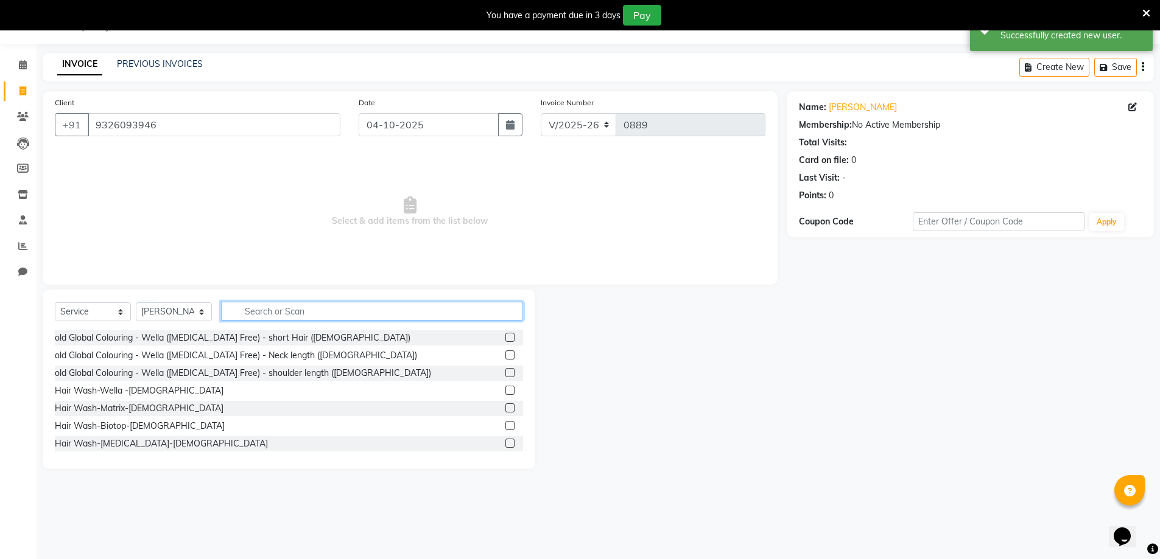
drag, startPoint x: 310, startPoint y: 344, endPoint x: 317, endPoint y: 346, distance: 6.4
click at [311, 321] on input "text" at bounding box center [372, 311] width 302 height 19
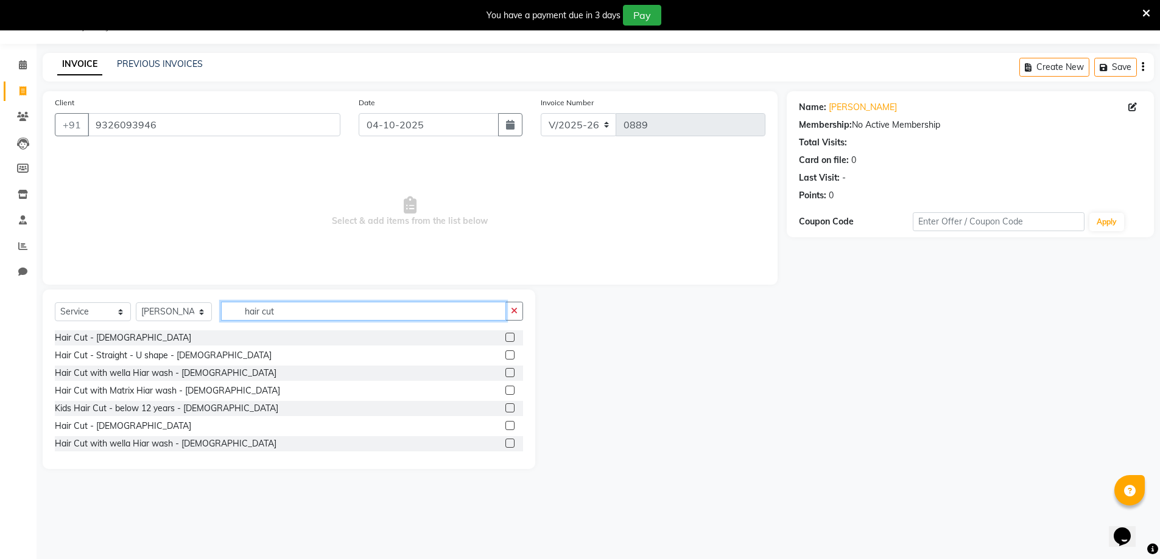
type input "hair cut"
click at [505, 430] on label at bounding box center [509, 425] width 9 height 9
click at [505, 430] on input "checkbox" at bounding box center [509, 426] width 8 height 8
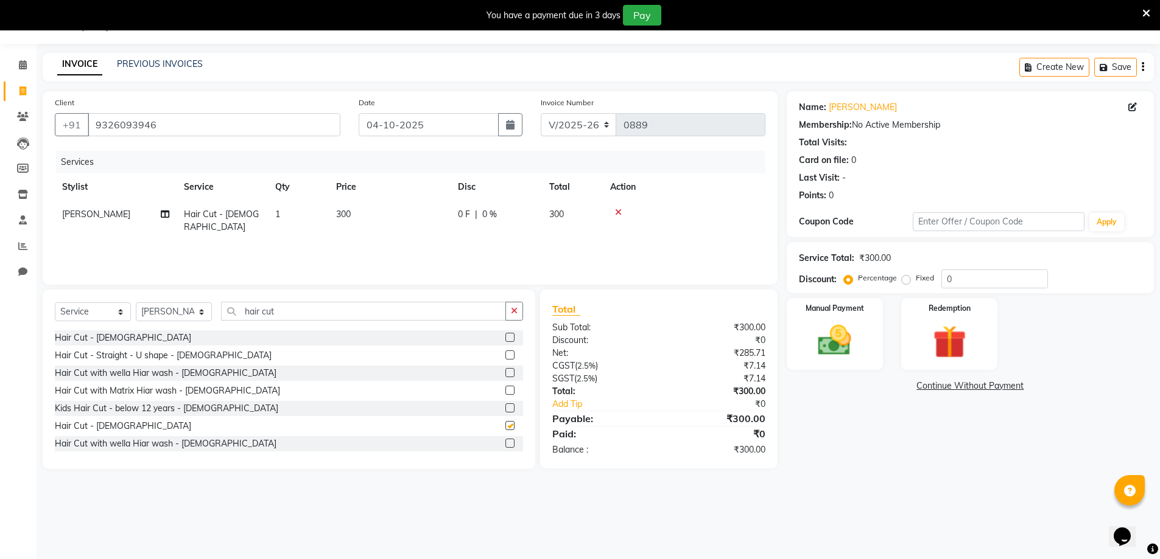
checkbox input "false"
click at [843, 360] on img at bounding box center [835, 341] width 56 height 40
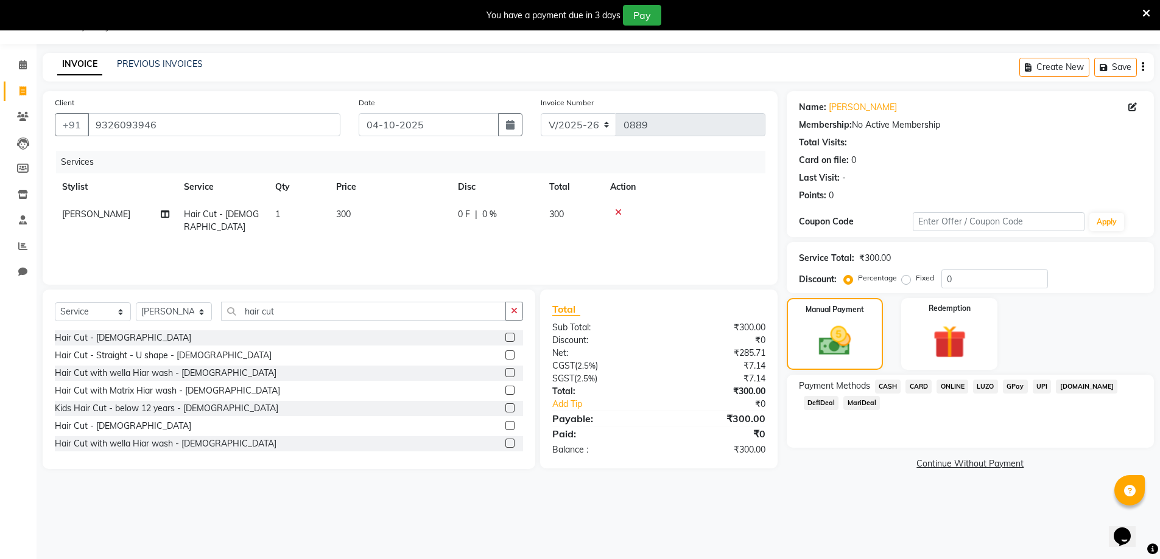
click at [953, 394] on span "ONLINE" at bounding box center [952, 387] width 32 height 14
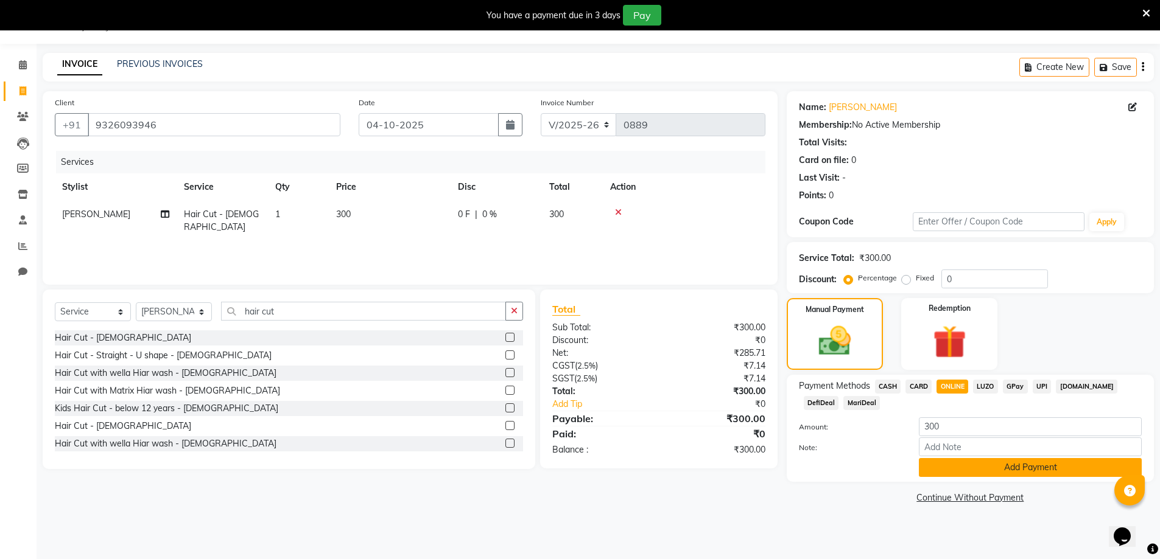
click at [964, 477] on button "Add Payment" at bounding box center [1030, 467] width 223 height 19
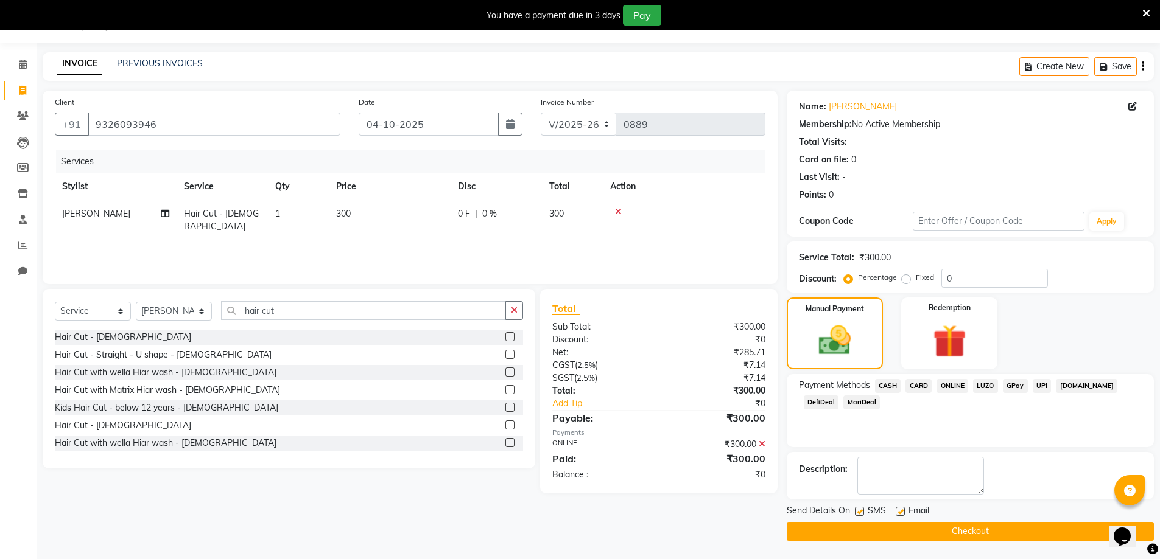
scroll to position [99, 0]
click at [964, 525] on button "Checkout" at bounding box center [970, 531] width 367 height 19
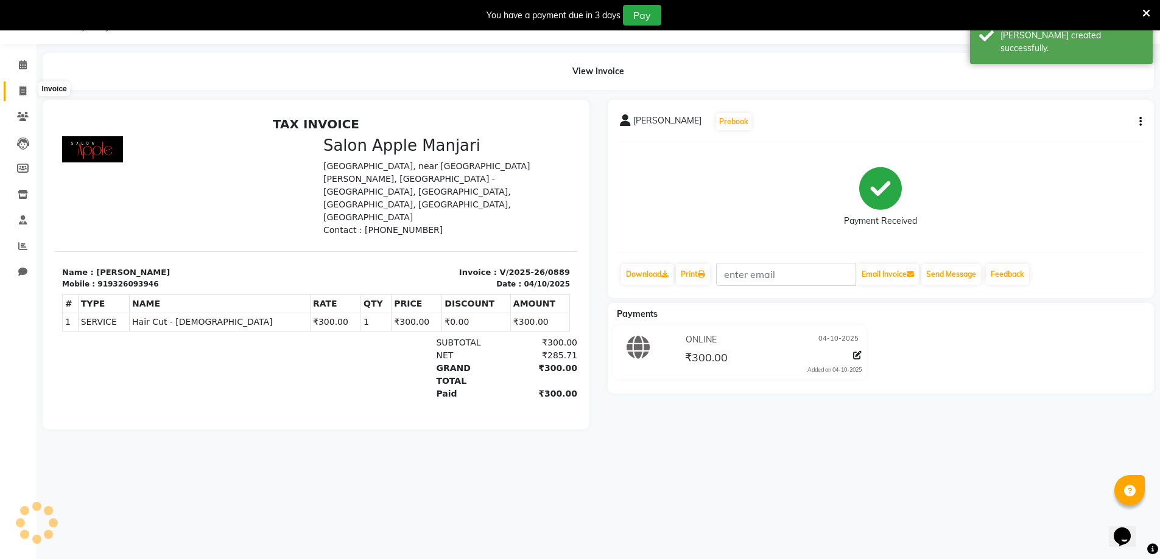
click at [18, 95] on span at bounding box center [22, 92] width 21 height 14
select select "service"
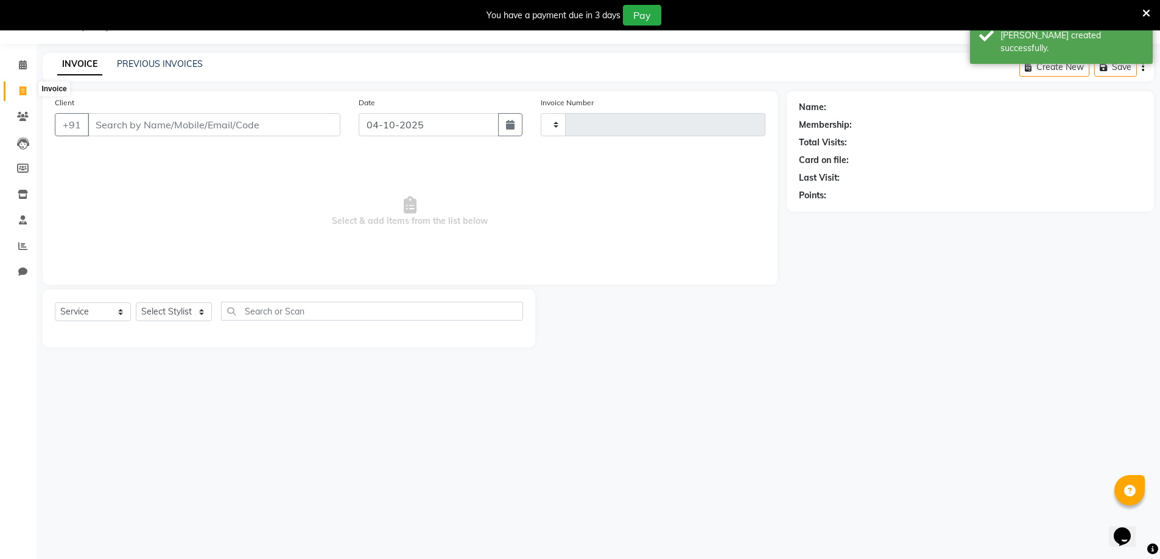
type input "0890"
select select "8088"
click at [166, 65] on link "PREVIOUS INVOICES" at bounding box center [160, 63] width 86 height 11
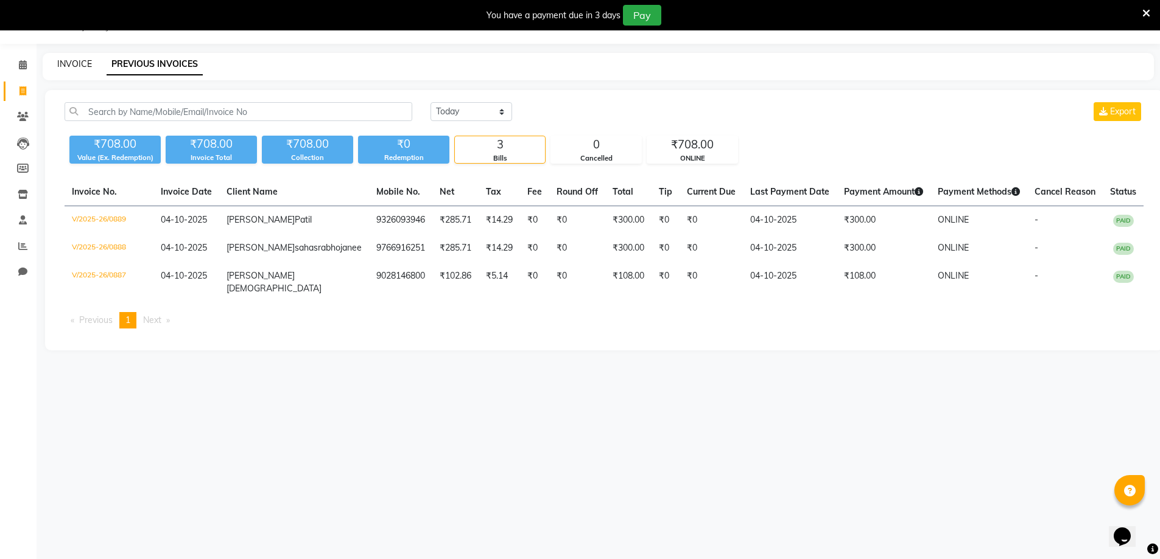
click at [75, 62] on link "INVOICE" at bounding box center [74, 63] width 35 height 11
select select "service"
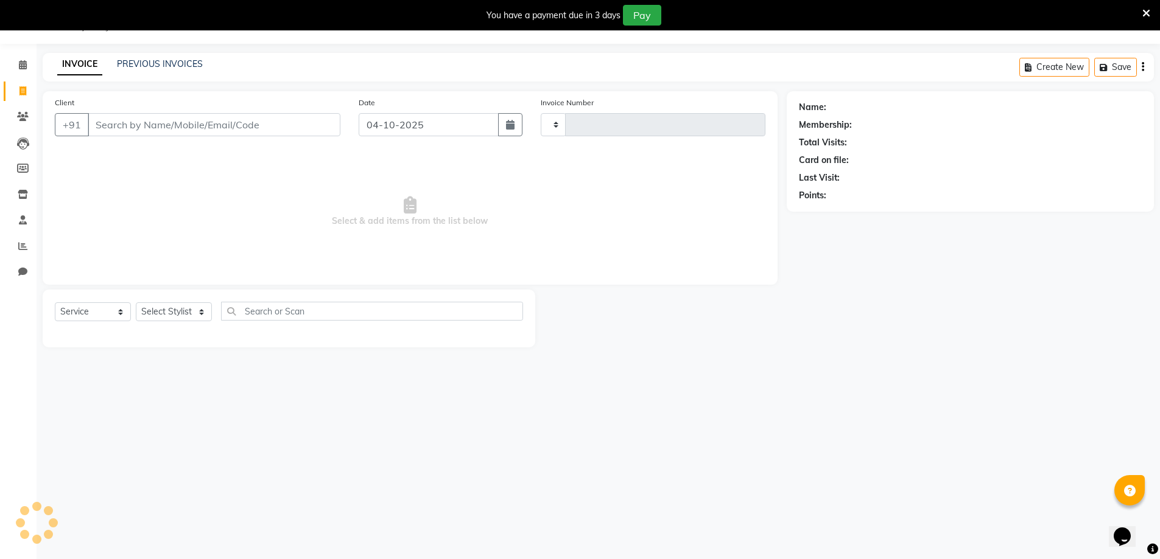
type input "0890"
select select "8088"
